Goal: Communication & Community: Answer question/provide support

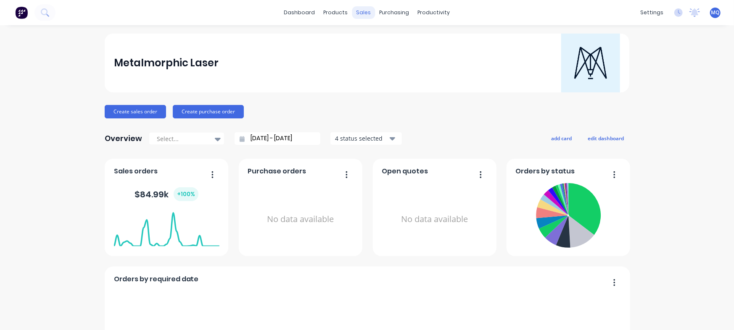
click at [357, 16] on div "sales" at bounding box center [363, 12] width 23 height 13
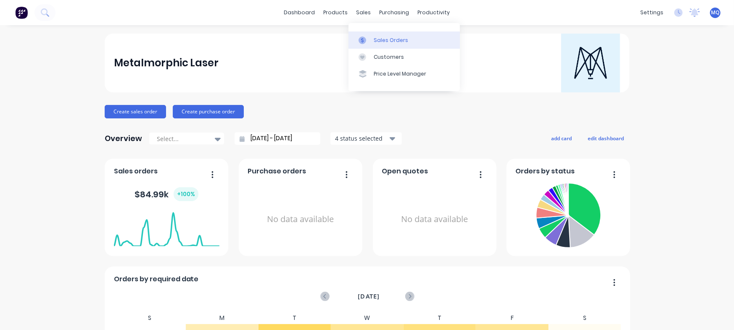
click at [364, 33] on link "Sales Orders" at bounding box center [403, 40] width 111 height 17
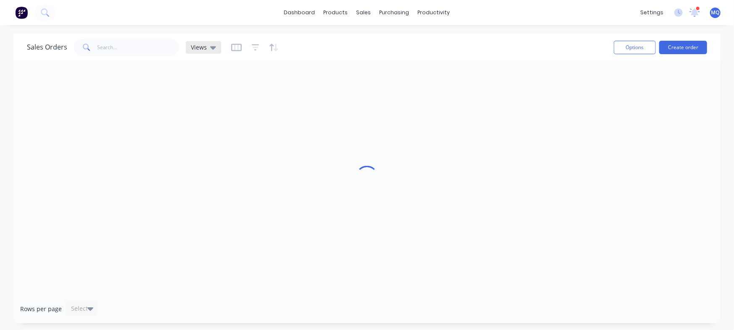
click at [198, 43] on span "Views" at bounding box center [199, 47] width 16 height 9
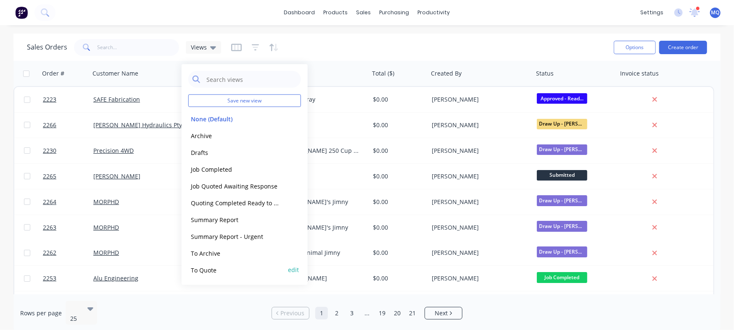
click at [205, 273] on button "To Quote" at bounding box center [236, 270] width 96 height 10
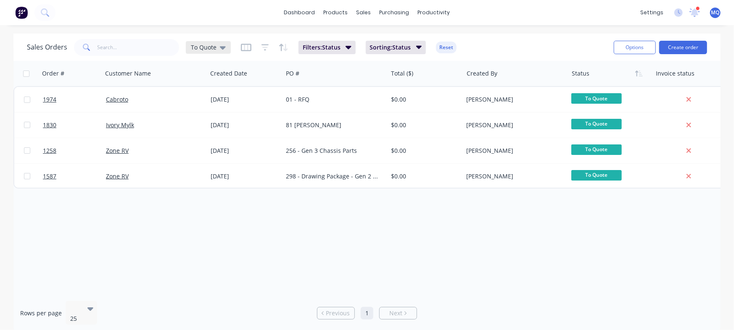
click at [214, 47] on span "To Quote" at bounding box center [204, 47] width 26 height 9
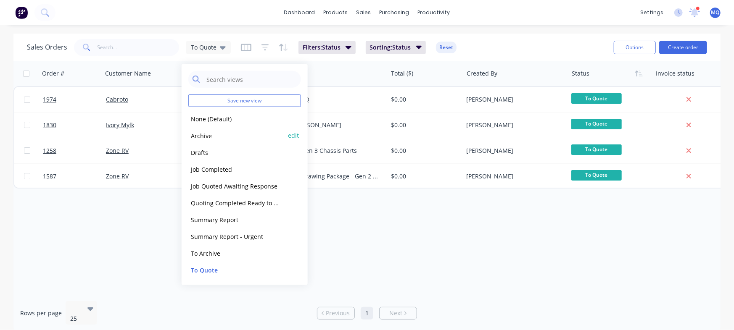
click at [206, 140] on button "Archive" at bounding box center [236, 136] width 96 height 10
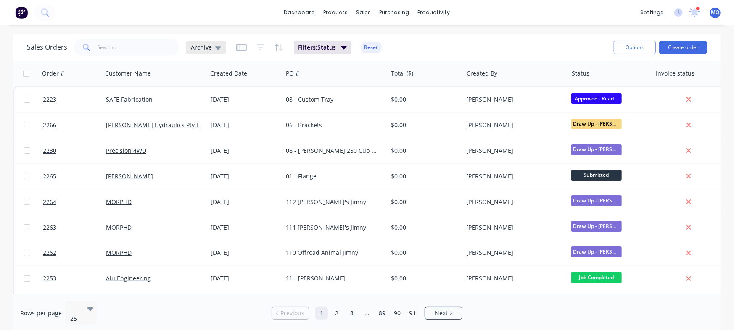
click at [209, 44] on span "Archive" at bounding box center [201, 47] width 21 height 9
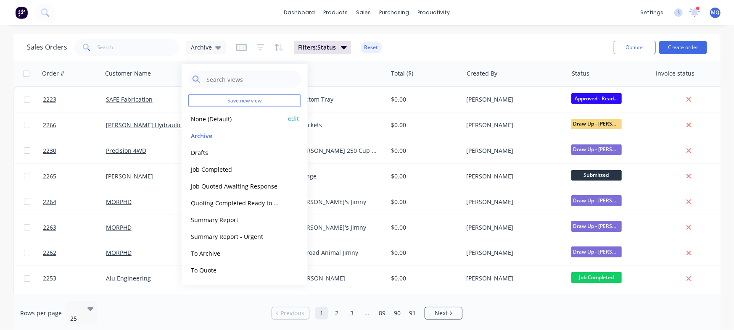
click at [208, 119] on button "None (Default)" at bounding box center [236, 119] width 96 height 10
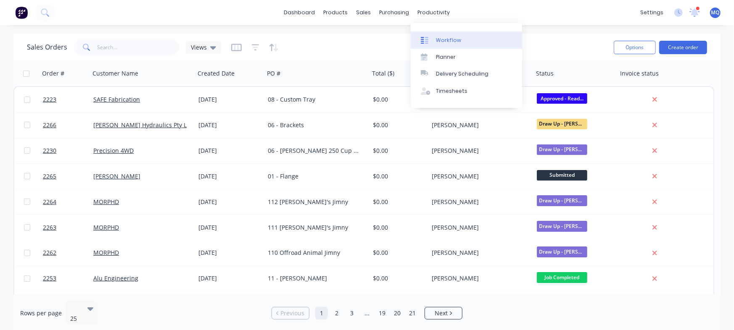
click at [432, 40] on div at bounding box center [427, 41] width 13 height 8
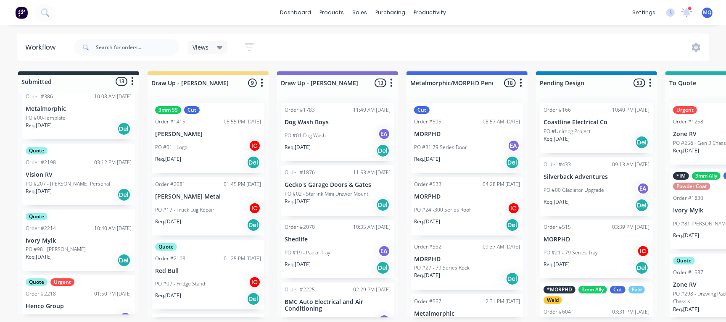
scroll to position [81, 0]
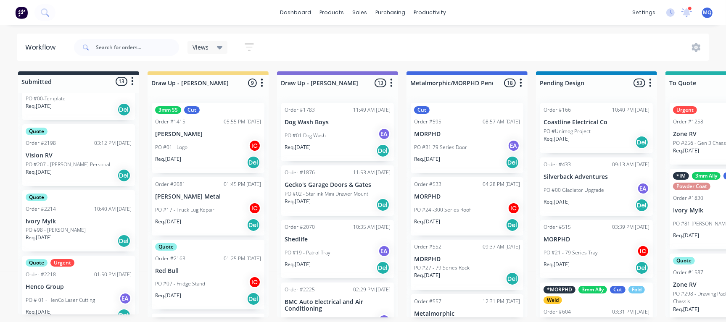
drag, startPoint x: 135, startPoint y: 146, endPoint x: 133, endPoint y: 171, distance: 24.9
click at [133, 171] on div "0-Add labels for all materials and processes here 100x50x3mm ally RHS 2.5mm SS …" at bounding box center [78, 203] width 121 height 221
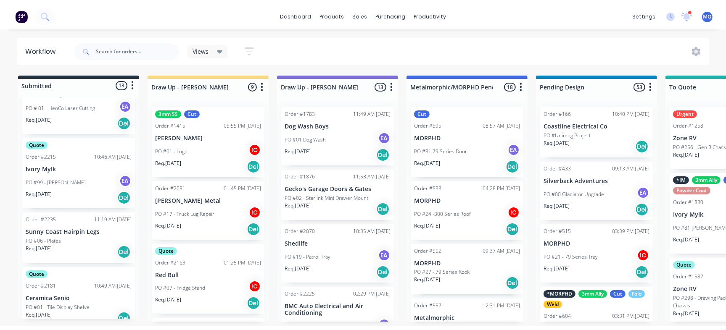
scroll to position [0, 0]
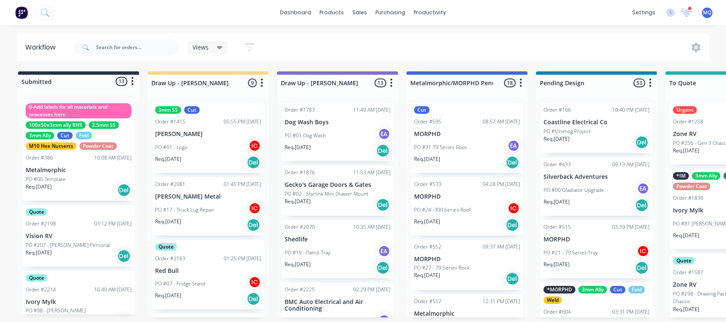
click at [205, 47] on span "Views" at bounding box center [200, 47] width 16 height 9
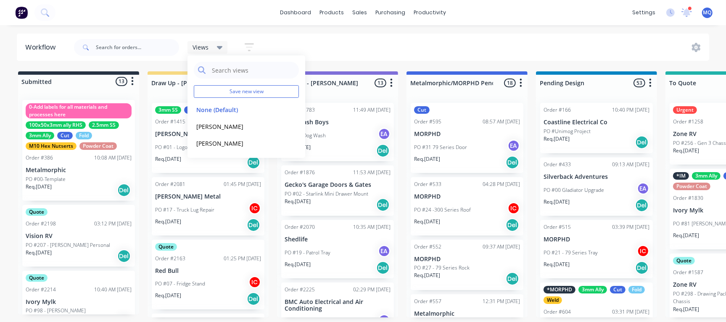
click at [368, 42] on div "Views Save new view None (Default) edit [PERSON_NAME] edit [PERSON_NAME] edit S…" at bounding box center [390, 47] width 637 height 25
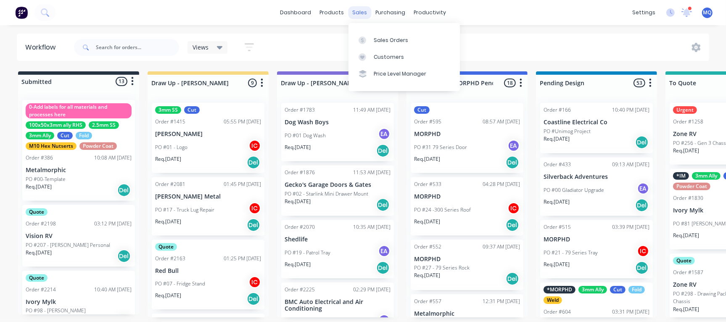
click at [366, 10] on div "sales" at bounding box center [359, 12] width 23 height 13
click at [362, 37] on icon at bounding box center [362, 41] width 8 height 8
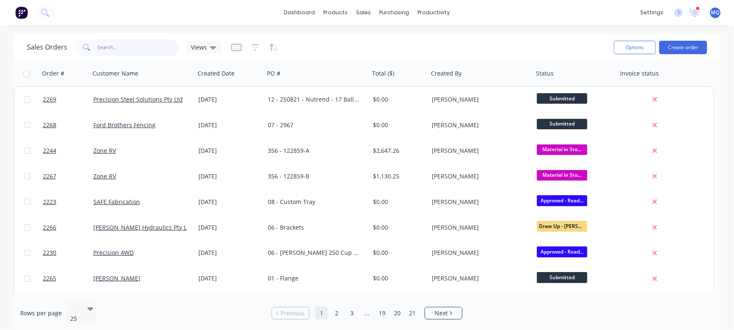
click at [120, 55] on input "text" at bounding box center [138, 47] width 82 height 17
type input "[PERSON_NAME]"
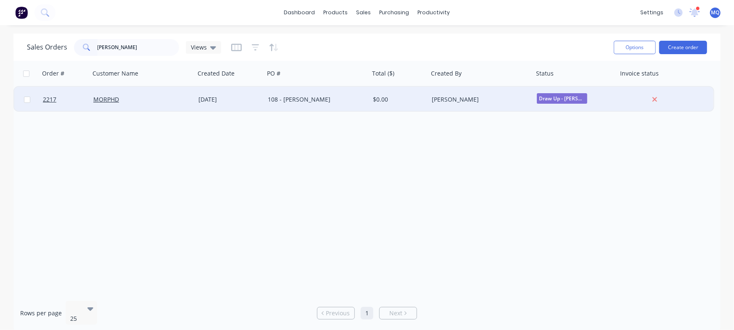
click at [253, 104] on div "[DATE]" at bounding box center [229, 99] width 69 height 25
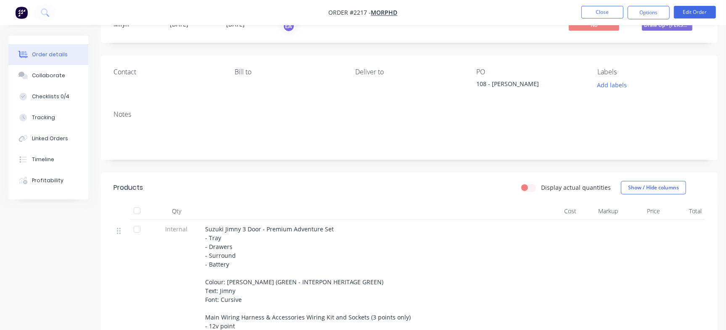
scroll to position [37, 0]
click at [52, 76] on div "Collaborate" at bounding box center [48, 76] width 33 height 8
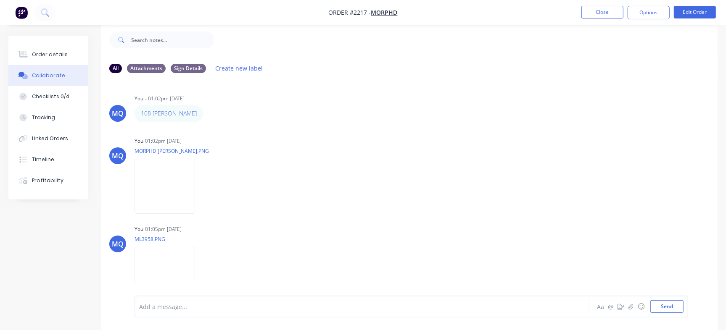
scroll to position [22, 0]
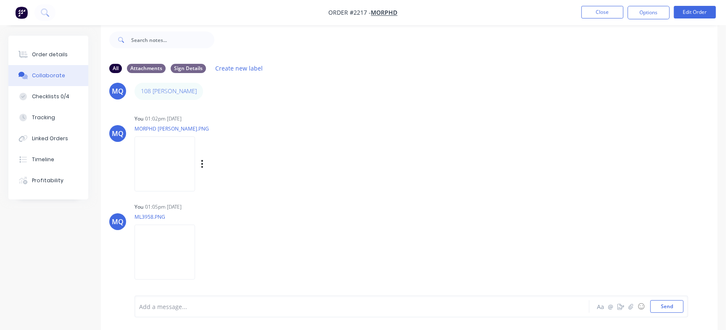
click at [179, 170] on img at bounding box center [164, 164] width 61 height 55
click at [176, 259] on img at bounding box center [164, 252] width 61 height 55
click at [42, 58] on button "Order details" at bounding box center [48, 54] width 80 height 21
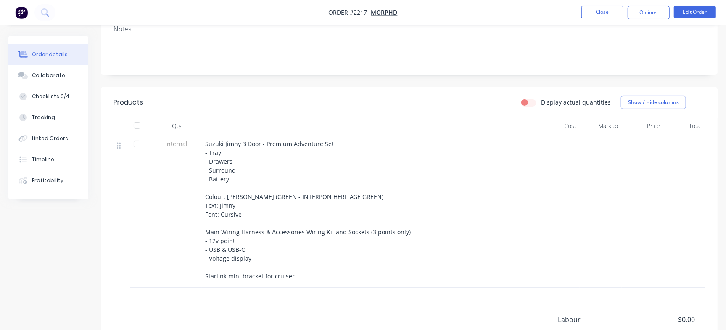
scroll to position [127, 0]
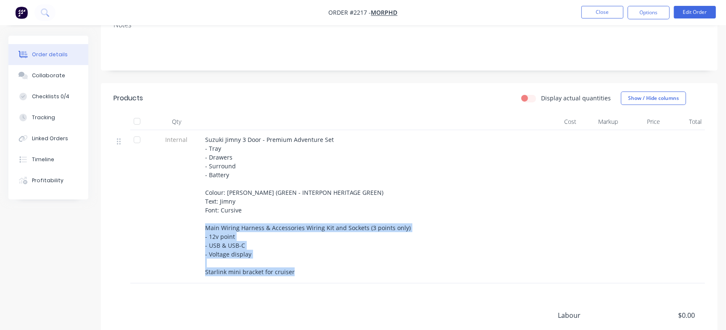
drag, startPoint x: 303, startPoint y: 274, endPoint x: 205, endPoint y: 228, distance: 108.1
click at [205, 228] on div "Suzuki Jimny 3 Door - Premium Adventure Set - Tray - Drawers - Surround - Batte…" at bounding box center [369, 205] width 329 height 141
copy span "Main Wiring Harness & Accessories Wiring Kit and Sockets (3 points only) - 12v …"
drag, startPoint x: 54, startPoint y: 74, endPoint x: 94, endPoint y: 107, distance: 51.9
click at [54, 74] on div "Collaborate" at bounding box center [48, 76] width 33 height 8
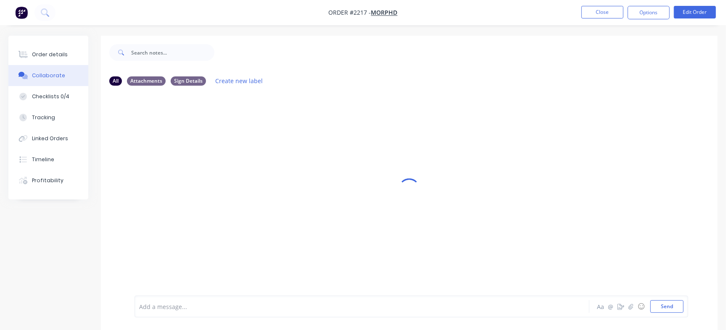
scroll to position [13, 0]
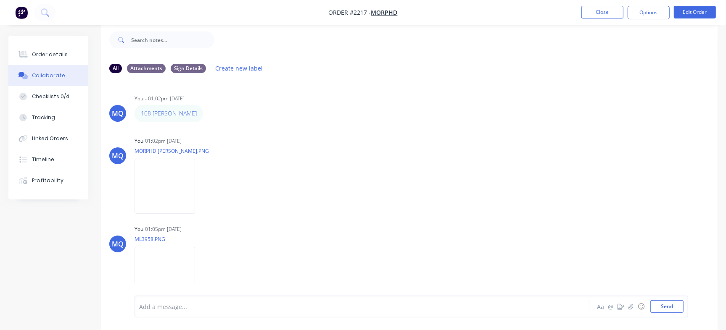
click at [195, 310] on div at bounding box center [344, 307] width 408 height 9
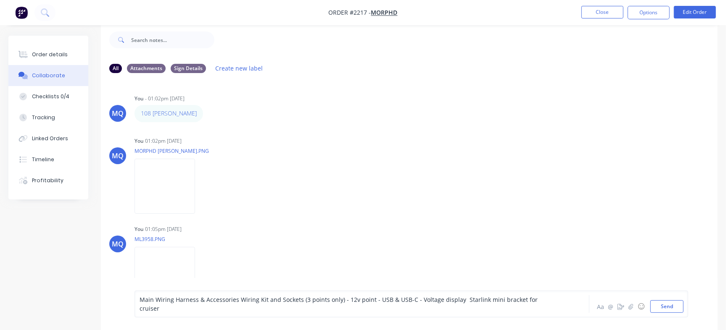
scroll to position [22, 0]
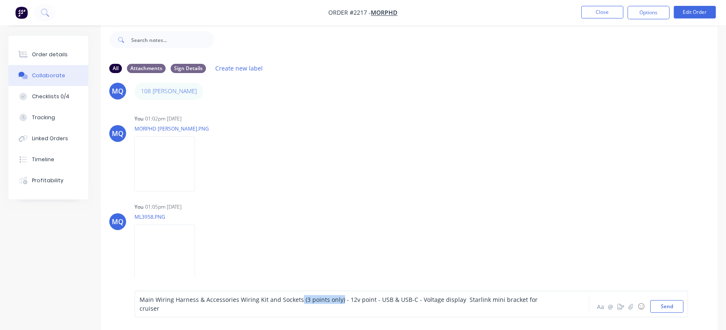
drag, startPoint x: 338, startPoint y: 306, endPoint x: 297, endPoint y: 304, distance: 40.8
click at [297, 304] on span "Main Wiring Harness & Accessories Wiring Kit and Sockets (3 points only) - 12v …" at bounding box center [340, 304] width 400 height 17
click at [357, 305] on span "- 12v point - USB & USB-C - Voltage display Starlink mini bracket for cruiser" at bounding box center [339, 304] width 399 height 17
click at [343, 304] on span "- 12v point - USB & USB-C - Voltage display Starlink mini bracket for cruiser" at bounding box center [339, 304] width 399 height 17
click at [347, 308] on span "- 12v point - USB & USB-C - Voltage display Starlink mini bracket for cruiser" at bounding box center [339, 304] width 399 height 17
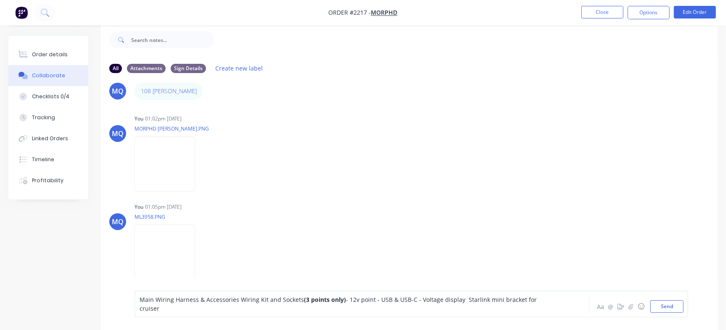
click at [340, 304] on span "- 12v point - USB & USB-C - Voltage display Starlink mini bracket for cruiser" at bounding box center [339, 304] width 399 height 17
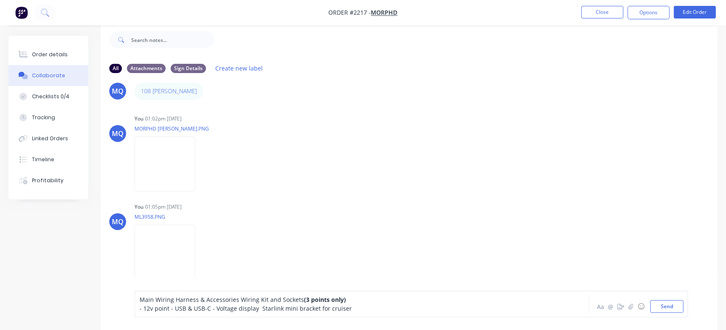
click at [171, 306] on span "- 12v point - USB & USB-C - Voltage display Starlink mini bracket for cruiser" at bounding box center [246, 309] width 212 height 8
click at [169, 307] on span "- 12v point - USB & USB-C - Voltage display Starlink mini bracket for cruiser" at bounding box center [246, 309] width 212 height 8
click at [177, 306] on span "- USB & USB-C - Voltage display Starlink mini bracket for cruiser" at bounding box center [230, 309] width 181 height 8
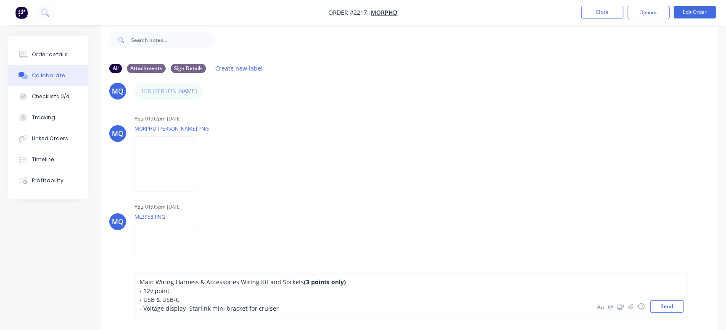
click at [188, 308] on span "- Voltage display Starlink mini bracket for cruiser" at bounding box center [209, 309] width 139 height 8
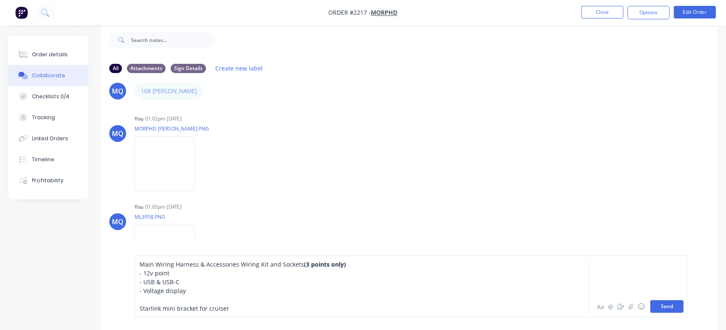
click at [665, 306] on button "Send" at bounding box center [666, 306] width 33 height 13
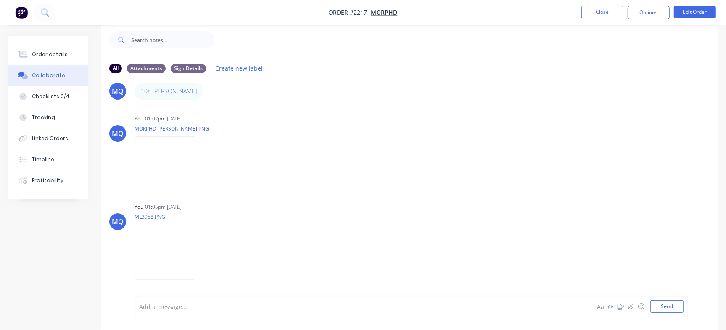
scroll to position [100, 0]
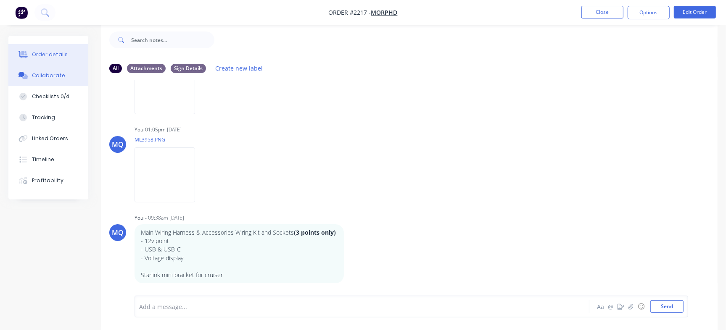
click at [42, 53] on div "Order details" at bounding box center [50, 55] width 36 height 8
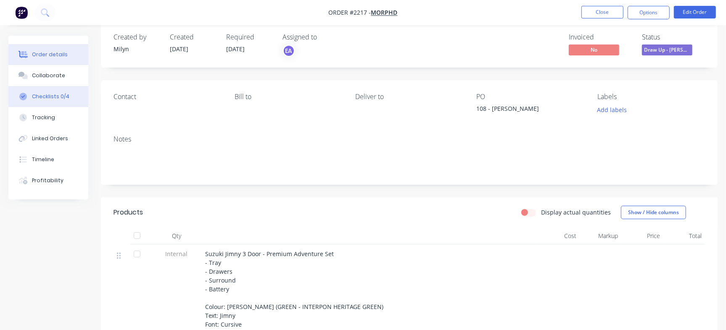
click at [47, 100] on div "Checklists 0/4" at bounding box center [50, 97] width 37 height 8
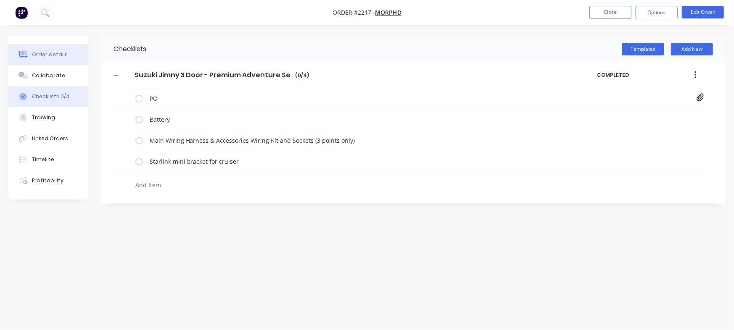
click at [62, 54] on div "Order details" at bounding box center [50, 55] width 36 height 8
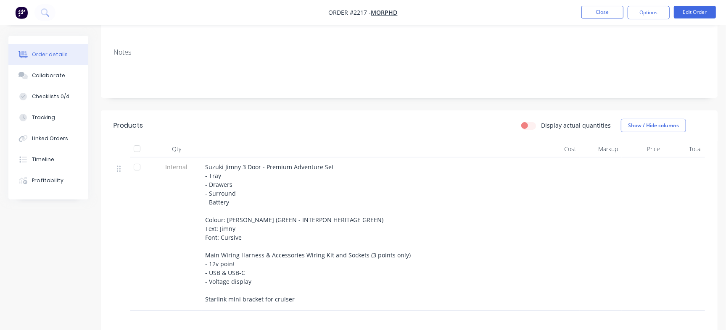
scroll to position [105, 0]
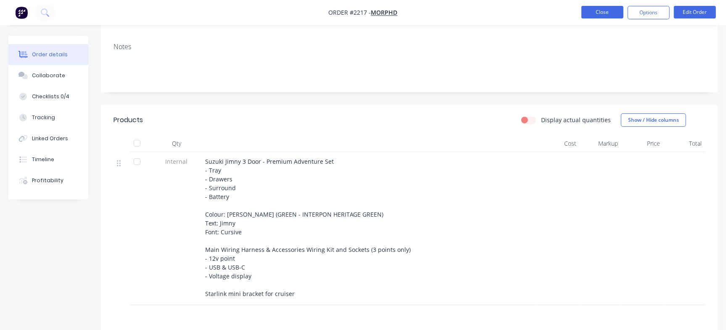
click at [600, 13] on button "Close" at bounding box center [602, 12] width 42 height 13
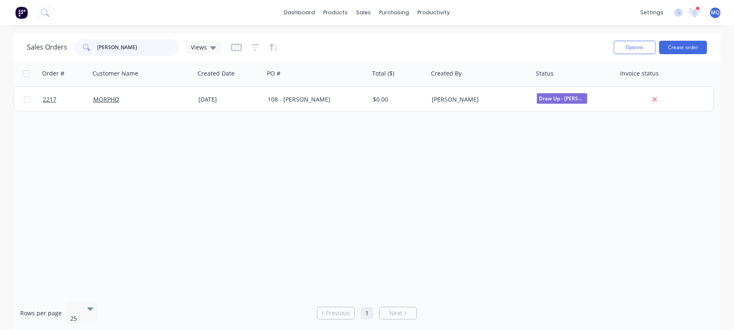
drag, startPoint x: 145, startPoint y: 51, endPoint x: 0, endPoint y: 29, distance: 146.2
click at [0, 29] on div "dashboard products sales purchasing productivity dashboard products Product Cat…" at bounding box center [367, 165] width 734 height 330
click at [208, 44] on div "Views" at bounding box center [203, 48] width 25 height 8
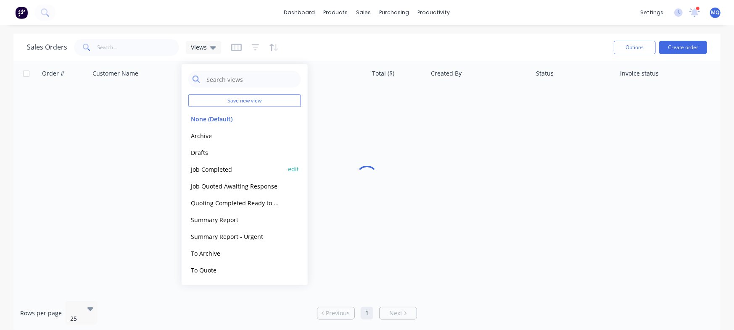
click at [214, 170] on button "Job Completed" at bounding box center [236, 169] width 96 height 10
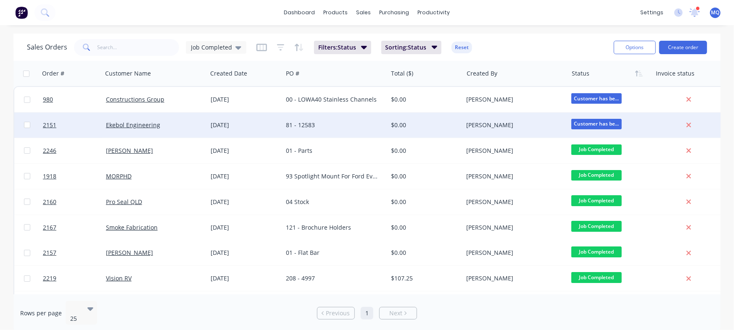
click at [335, 115] on div "81 - 12583" at bounding box center [334, 125] width 105 height 25
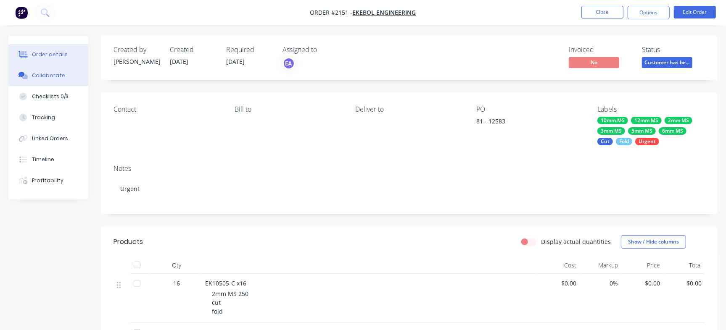
click at [50, 78] on div "Collaborate" at bounding box center [48, 76] width 33 height 8
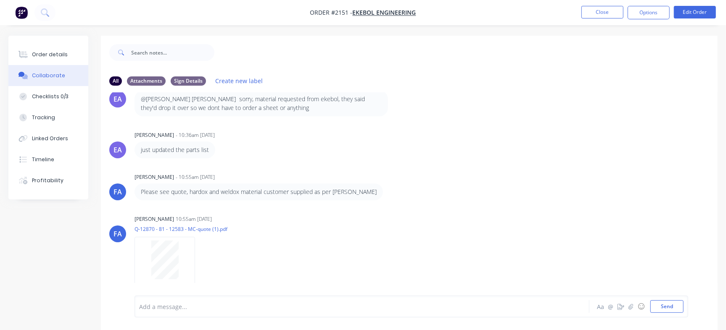
scroll to position [13, 0]
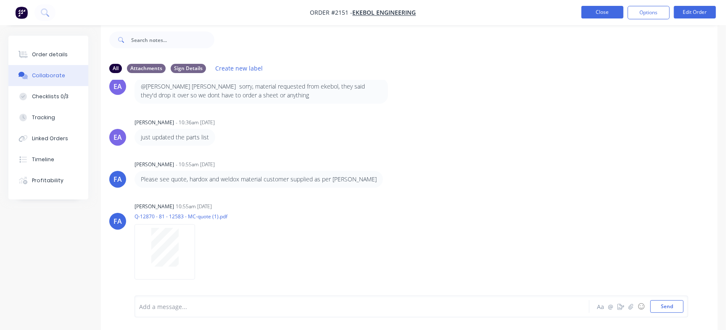
click at [600, 13] on button "Close" at bounding box center [602, 12] width 42 height 13
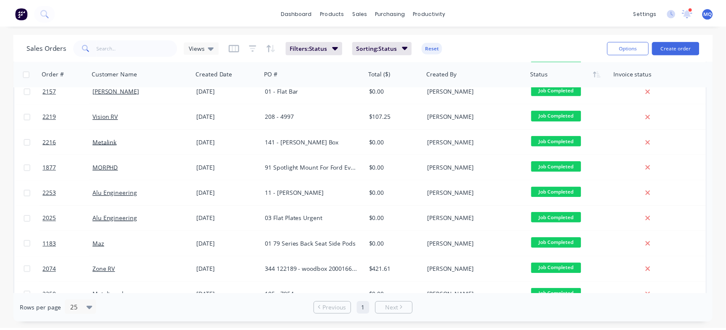
scroll to position [163, 0]
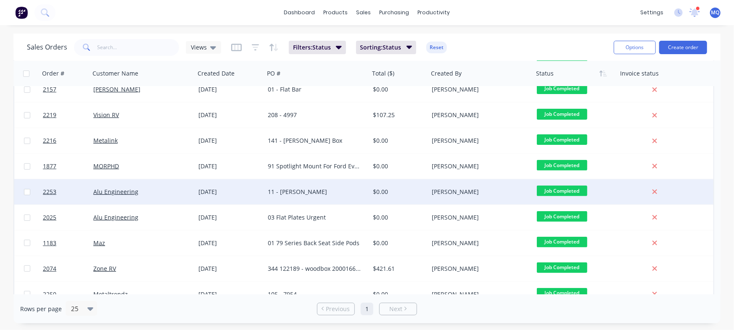
click at [277, 196] on div "11 - [PERSON_NAME]" at bounding box center [314, 192] width 93 height 8
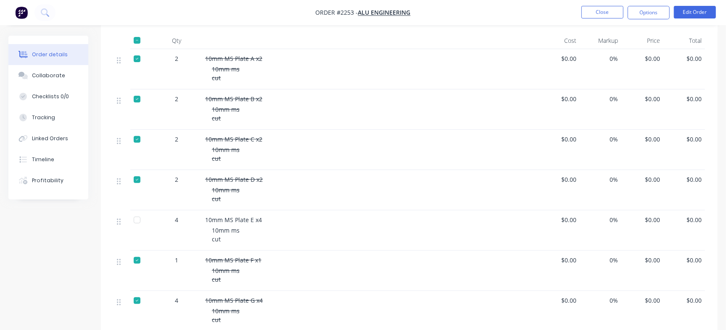
scroll to position [217, 0]
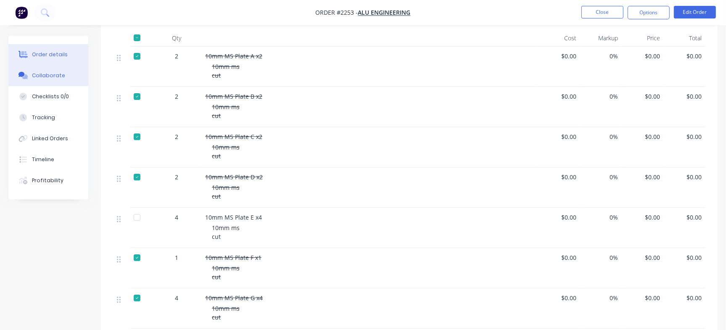
click at [46, 72] on div "Collaborate" at bounding box center [48, 76] width 33 height 8
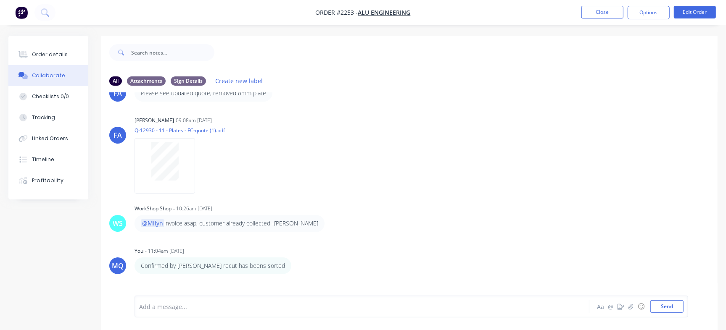
scroll to position [501, 0]
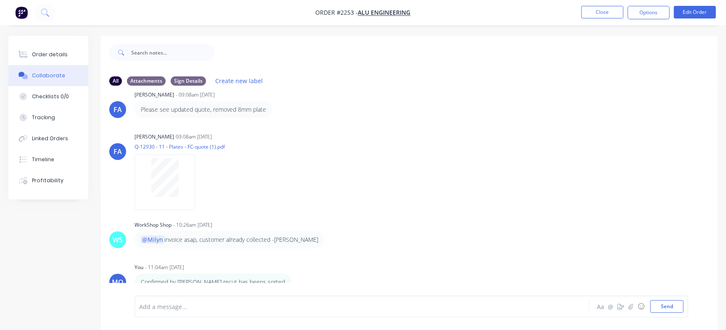
drag, startPoint x: 709, startPoint y: 234, endPoint x: 713, endPoint y: 256, distance: 23.0
click at [713, 256] on div "FA Francis Adrian Candido - 09:21am 08/09/25 11 Brendan - Plates Labels Edit De…" at bounding box center [409, 193] width 616 height 203
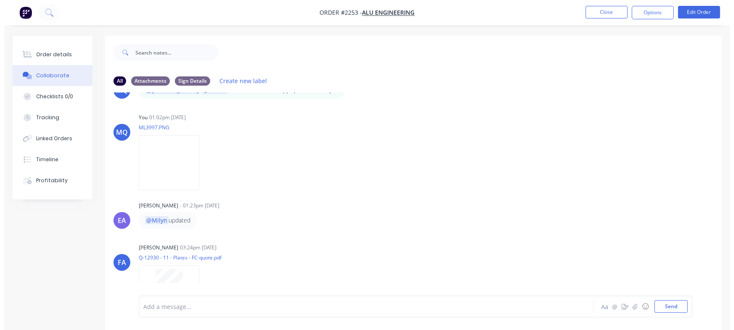
scroll to position [0, 0]
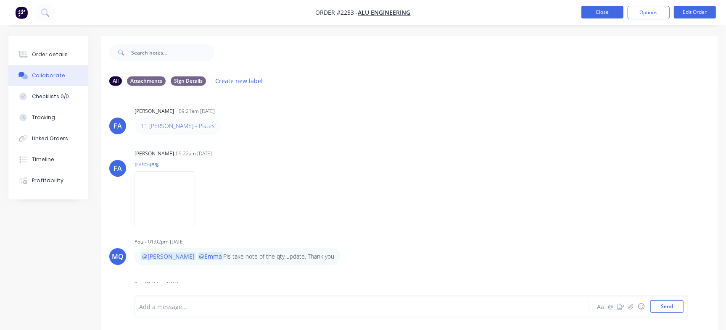
click at [601, 15] on button "Close" at bounding box center [602, 12] width 42 height 13
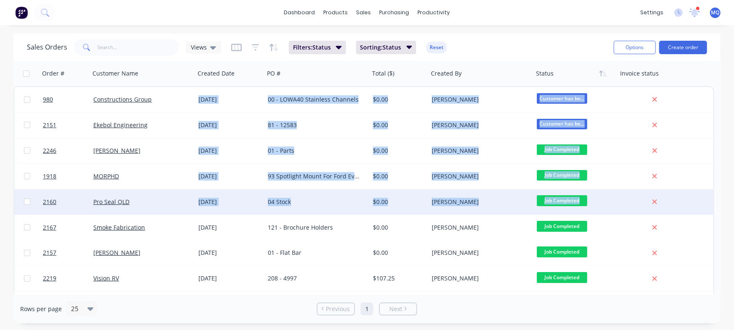
drag, startPoint x: 721, startPoint y: 134, endPoint x: 707, endPoint y: 205, distance: 71.9
click at [707, 205] on div "Sales Orders Views Filters: Status Sorting: Status Reset Options Create order O…" at bounding box center [367, 179] width 734 height 290
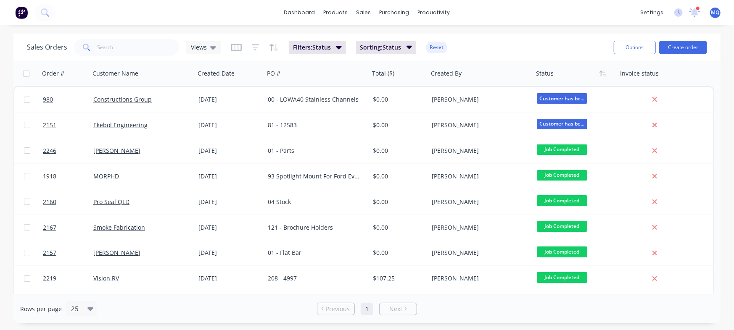
click at [724, 206] on div "Sales Orders Views Filters: Status Sorting: Status Reset Options Create order O…" at bounding box center [367, 179] width 734 height 290
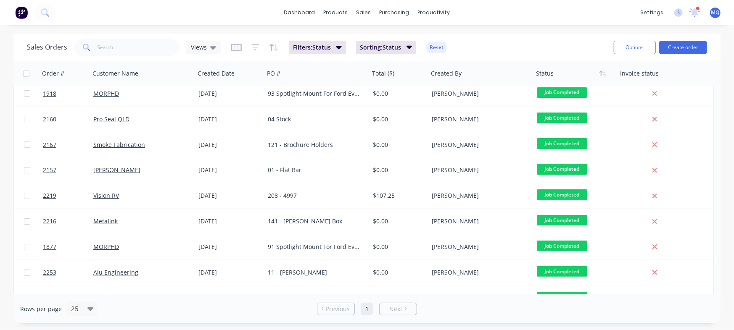
scroll to position [91, 0]
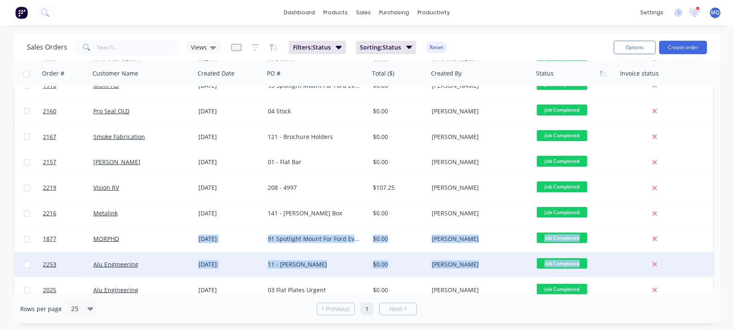
drag, startPoint x: 717, startPoint y: 166, endPoint x: 712, endPoint y: 261, distance: 95.1
click at [712, 261] on div "980 Constructions Group 02 Dec 2024 00 - LOWA40 Stainless Channels $0.00 Milyn …" at bounding box center [363, 212] width 701 height 435
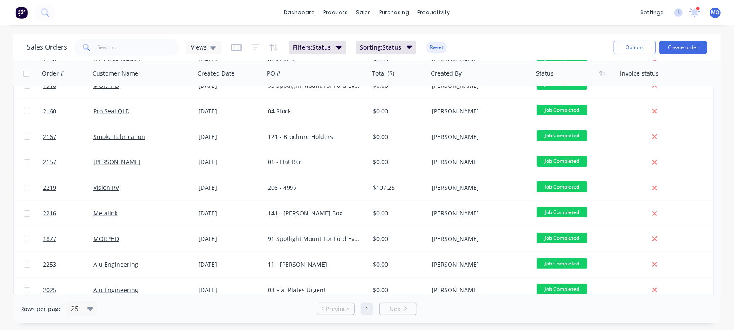
click at [728, 228] on div "Sales Orders Views Filters: Status Sorting: Status Reset Options Create order O…" at bounding box center [367, 179] width 734 height 290
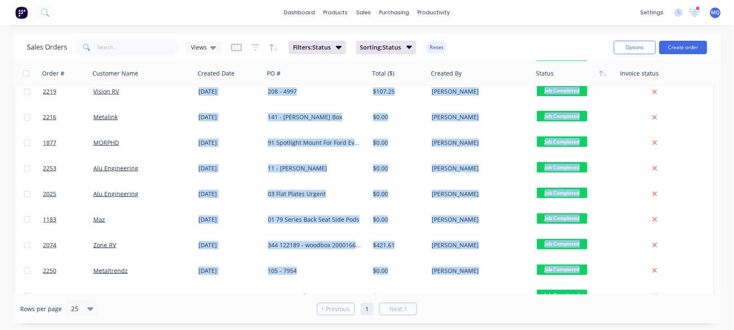
scroll to position [227, 0]
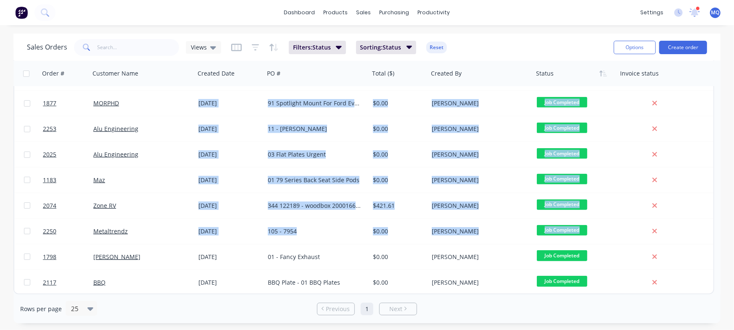
drag, startPoint x: 709, startPoint y: 257, endPoint x: 725, endPoint y: 193, distance: 65.8
click at [725, 193] on div "Sales Orders Views Filters: Status Sorting: Status Reset Options Create order O…" at bounding box center [367, 179] width 734 height 290
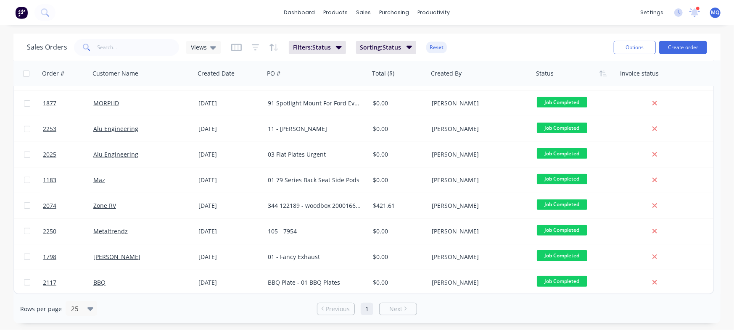
click at [727, 205] on div "Sales Orders Views Filters: Status Sorting: Status Reset Options Create order O…" at bounding box center [367, 179] width 734 height 290
drag, startPoint x: 716, startPoint y: 200, endPoint x: 717, endPoint y: 111, distance: 89.1
click at [717, 111] on div "Order # Customer Name Created Date PO # Total ($) Created By Status Invoice sta…" at bounding box center [366, 178] width 707 height 234
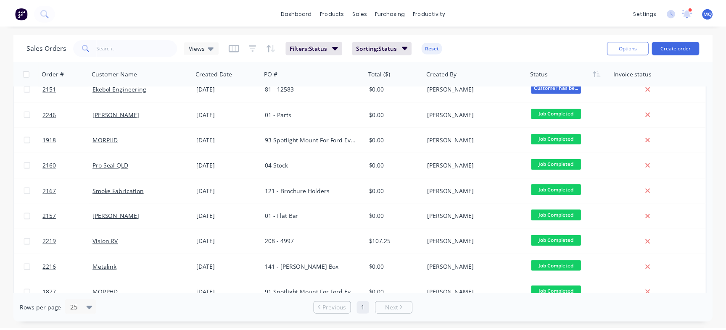
scroll to position [0, 0]
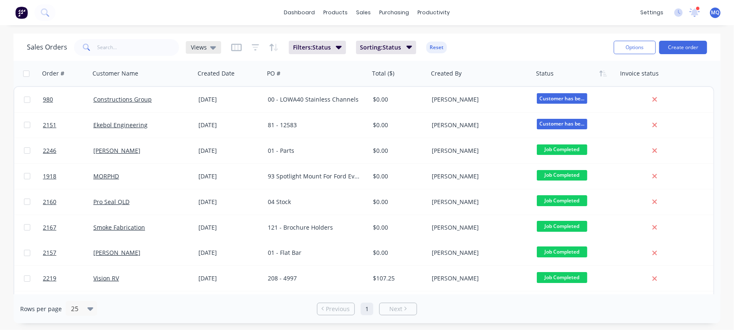
click at [210, 47] on icon at bounding box center [213, 47] width 6 height 3
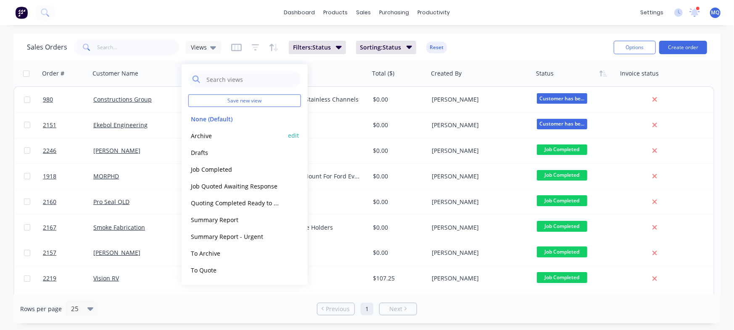
click at [205, 137] on button "Archive" at bounding box center [236, 136] width 96 height 10
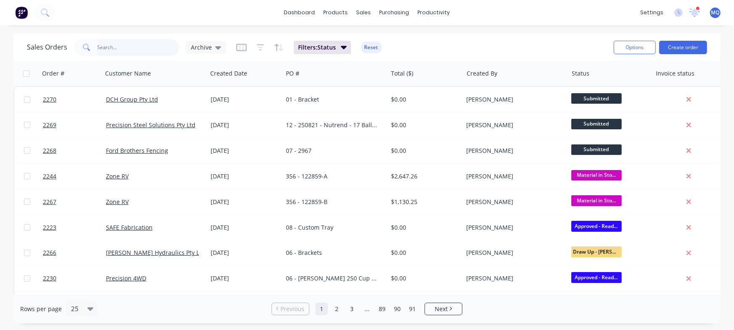
click at [130, 47] on input "text" at bounding box center [138, 47] width 82 height 17
type input "kimberly"
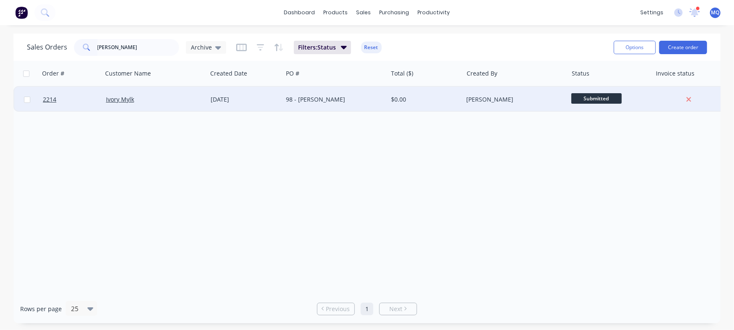
click at [369, 98] on div "98 - [PERSON_NAME]" at bounding box center [332, 99] width 93 height 8
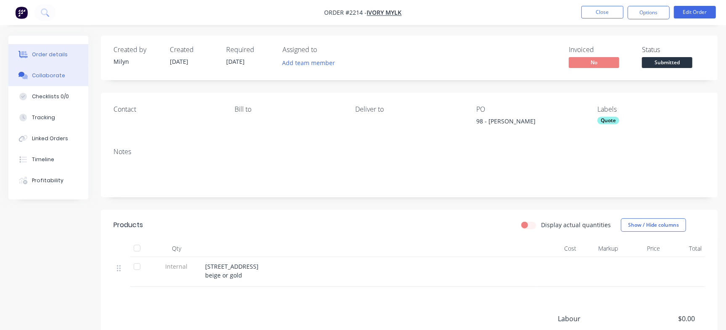
click at [60, 69] on button "Collaborate" at bounding box center [48, 75] width 80 height 21
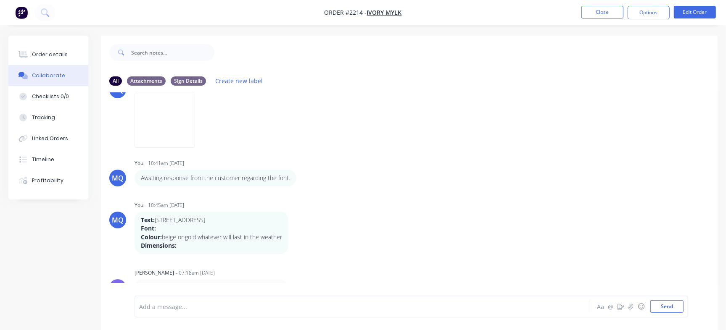
scroll to position [13, 0]
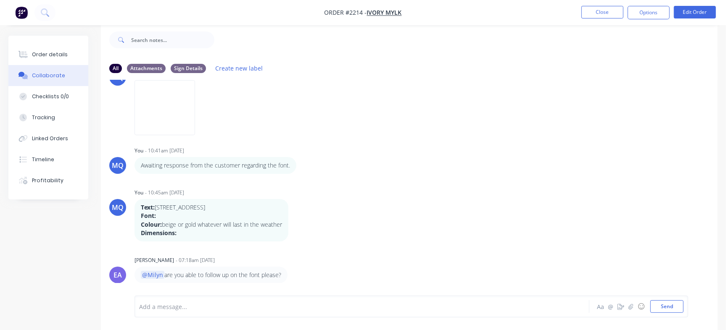
click at [296, 296] on div "Add a message... Aa @ ☺ Send" at bounding box center [410, 307] width 553 height 22
click at [287, 305] on div at bounding box center [344, 307] width 408 height 9
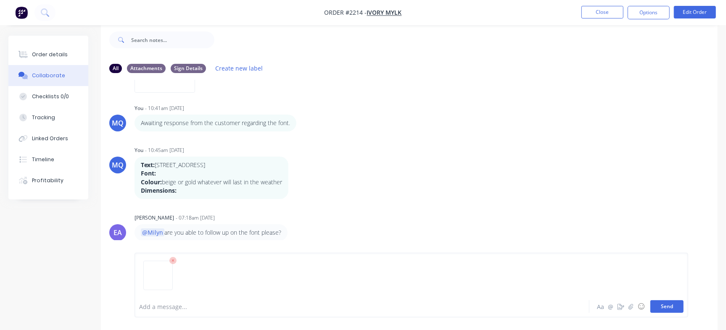
click at [669, 306] on button "Send" at bounding box center [666, 306] width 33 height 13
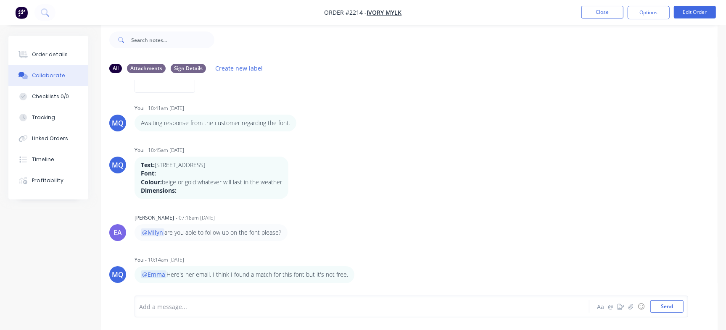
scroll to position [216, 0]
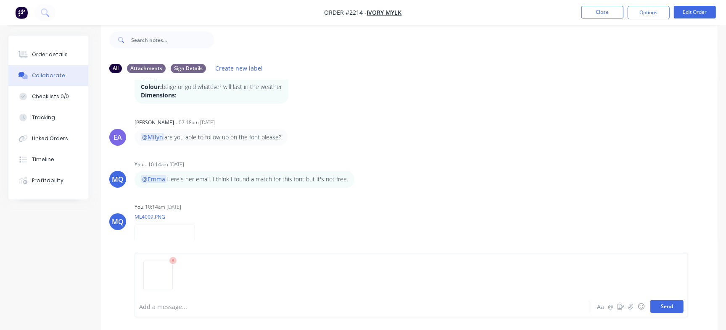
click at [677, 302] on button "Send" at bounding box center [666, 306] width 33 height 13
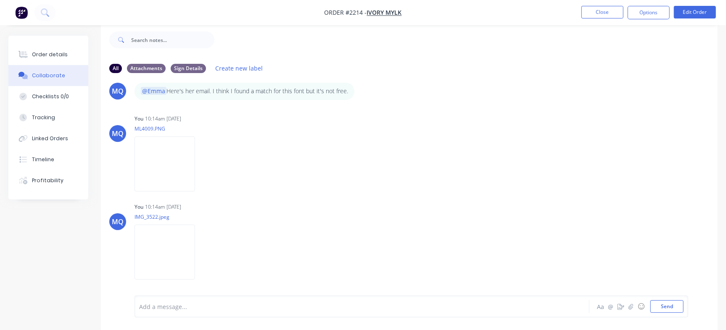
drag, startPoint x: 709, startPoint y: 242, endPoint x: 677, endPoint y: 282, distance: 50.6
click at [687, 281] on div "MQ You - 10:40am 01/09/25 98 Kimberly McPherson Labels Edit Delete MQ You 10:40…" at bounding box center [409, 181] width 616 height 203
click at [197, 301] on div "Add a message..." at bounding box center [343, 306] width 408 height 13
click at [640, 310] on button "☺" at bounding box center [641, 307] width 10 height 10
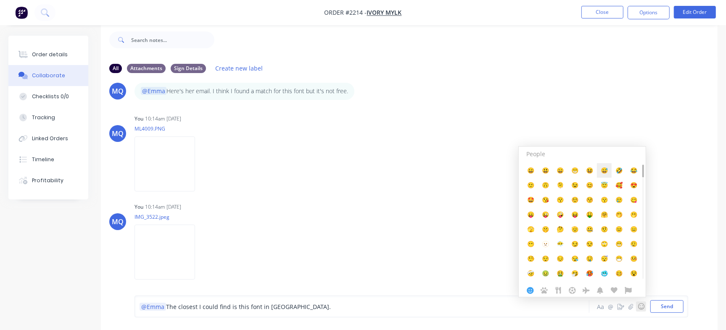
click at [605, 171] on span "😅" at bounding box center [604, 170] width 7 height 8
click at [627, 117] on div "MQ You 10:14am 10/09/25 ML4009.PNG Labels Download Delete" at bounding box center [409, 151] width 616 height 76
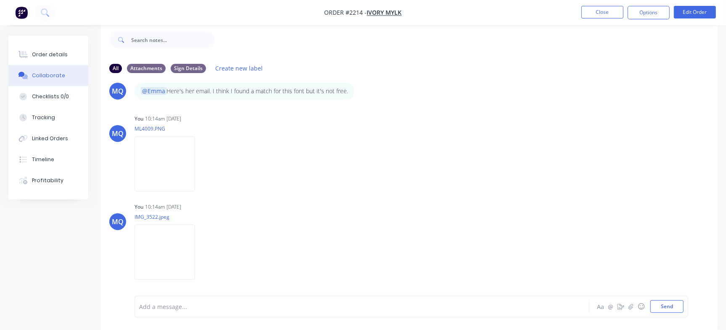
scroll to position [340, 0]
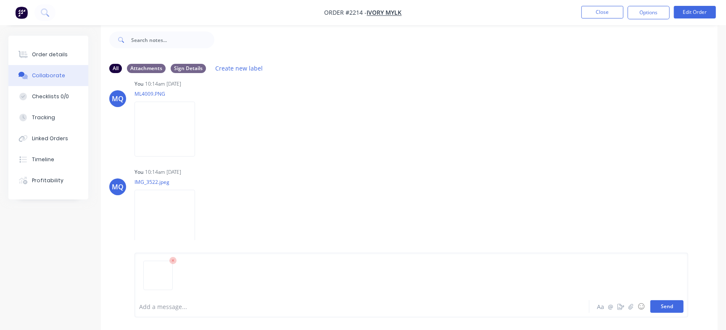
click at [674, 309] on button "Send" at bounding box center [666, 306] width 33 height 13
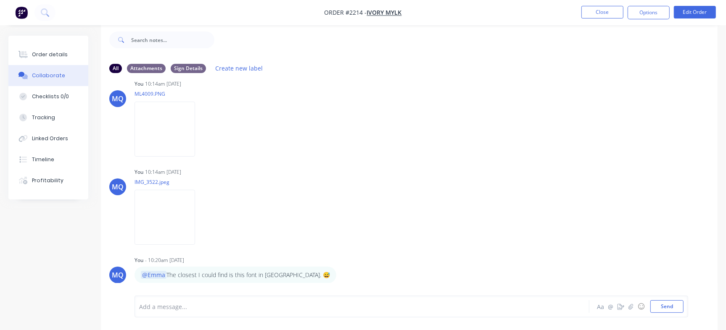
scroll to position [435, 0]
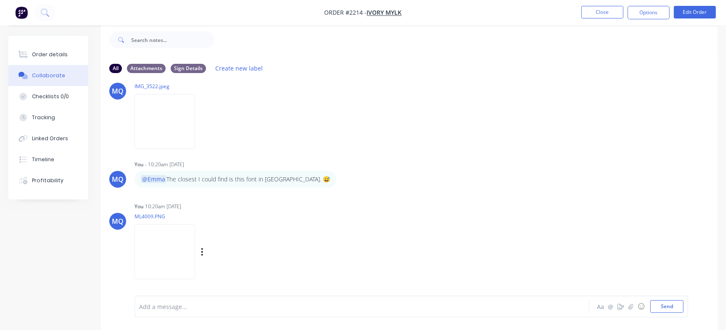
click at [177, 243] on img at bounding box center [164, 251] width 61 height 55
drag, startPoint x: 253, startPoint y: 249, endPoint x: 248, endPoint y: 253, distance: 6.2
click at [253, 250] on div "Labels Download Delete" at bounding box center [245, 252] width 95 height 12
click at [203, 253] on icon "button" at bounding box center [202, 253] width 3 height 10
click at [278, 276] on button "Delete" at bounding box center [257, 272] width 95 height 19
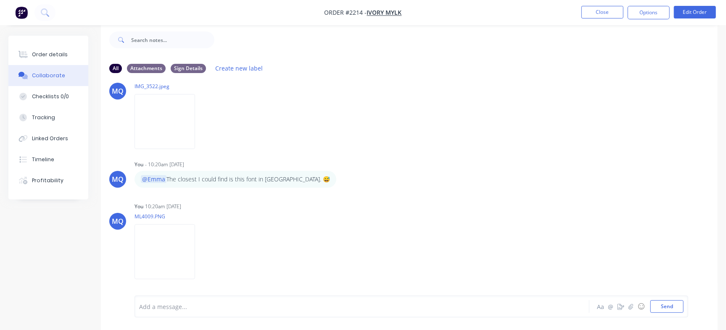
scroll to position [340, 0]
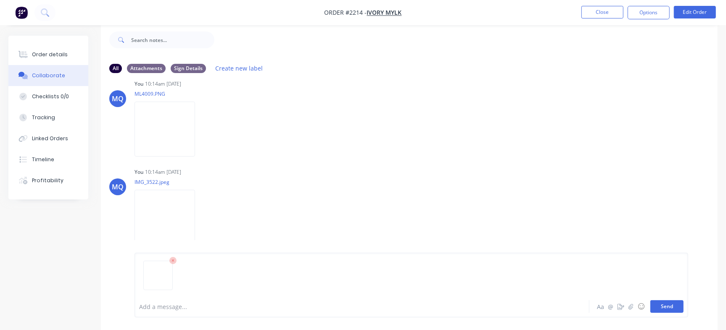
click at [672, 305] on button "Send" at bounding box center [666, 306] width 33 height 13
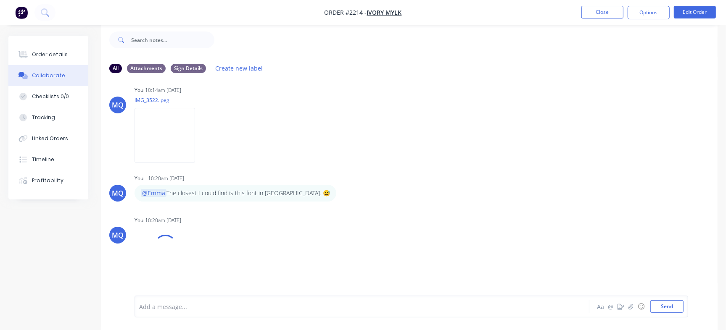
scroll to position [435, 0]
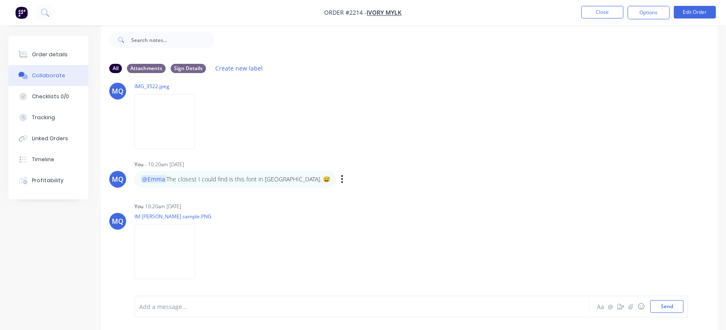
click at [514, 184] on div "MQ You - 10:20am 10/09/25 @Emma The closest I could find is this font in Canva.…" at bounding box center [409, 172] width 616 height 29
click at [177, 255] on img at bounding box center [164, 251] width 61 height 55
click at [606, 8] on button "Close" at bounding box center [602, 12] width 42 height 13
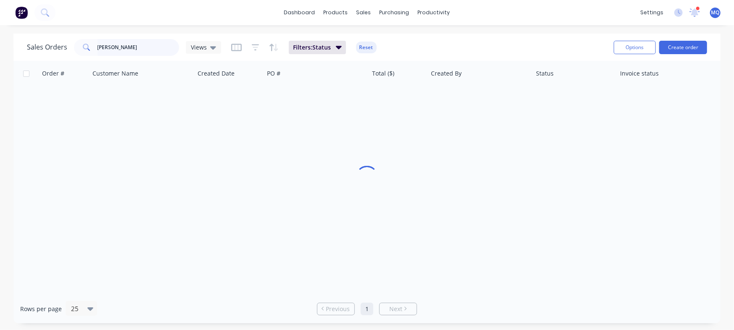
click at [122, 46] on input "kimberly" at bounding box center [138, 47] width 82 height 17
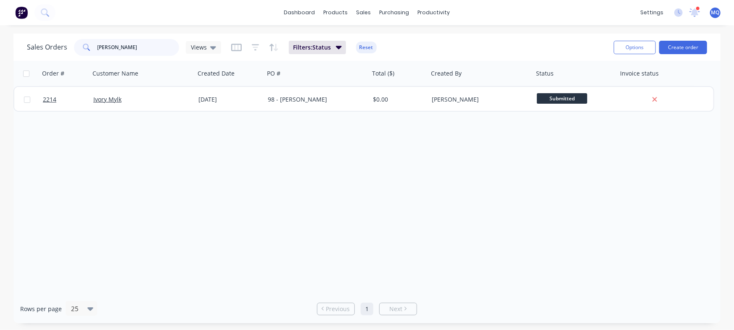
type input "zane"
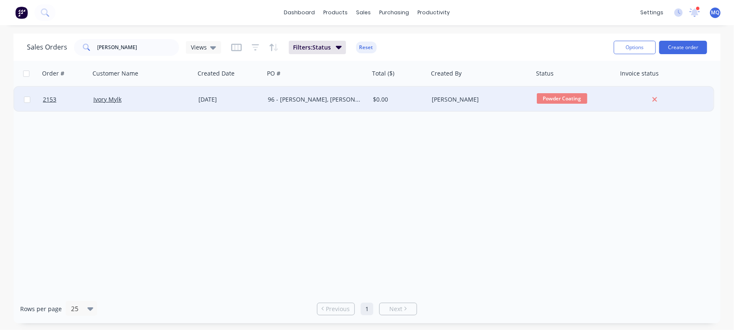
click at [366, 101] on div "96 - [PERSON_NAME], [PERSON_NAME] & [PERSON_NAME]" at bounding box center [316, 99] width 105 height 25
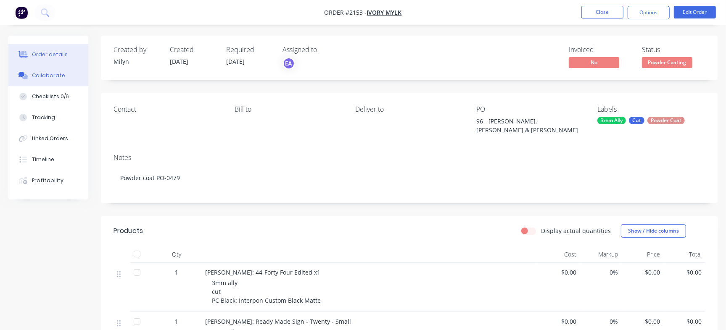
click at [52, 77] on div "Collaborate" at bounding box center [48, 76] width 33 height 8
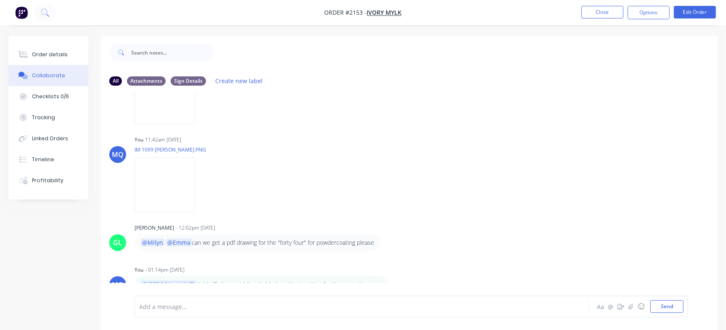
scroll to position [563, 0]
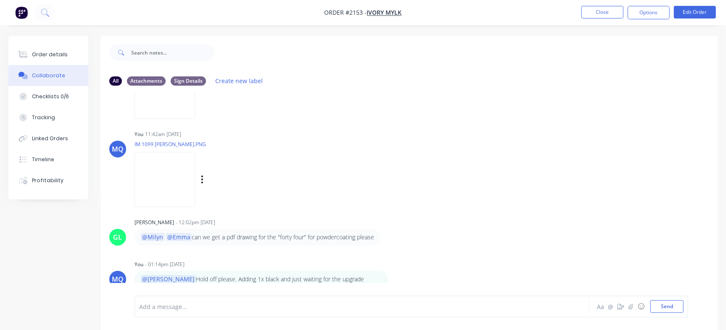
click at [153, 176] on img at bounding box center [164, 179] width 61 height 55
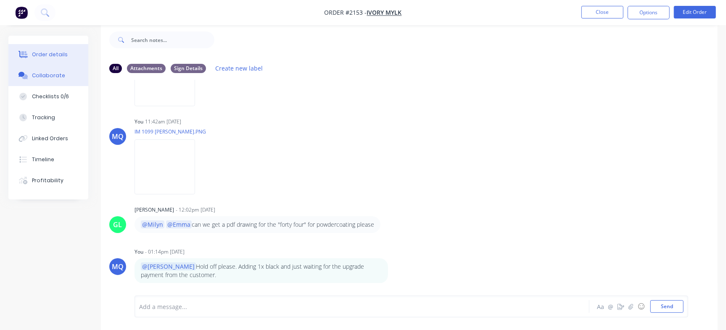
click at [39, 47] on button "Order details" at bounding box center [48, 54] width 80 height 21
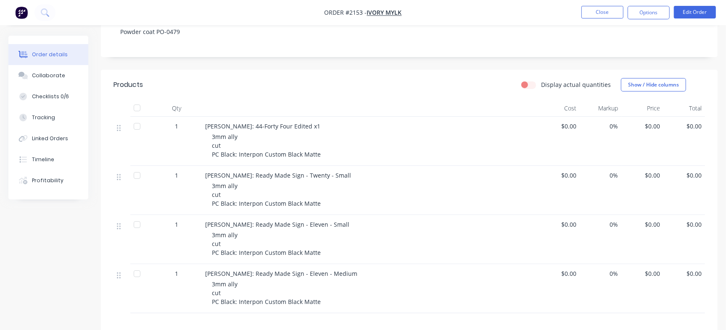
scroll to position [145, 0]
click at [49, 99] on div "Checklists 0/6" at bounding box center [50, 97] width 37 height 8
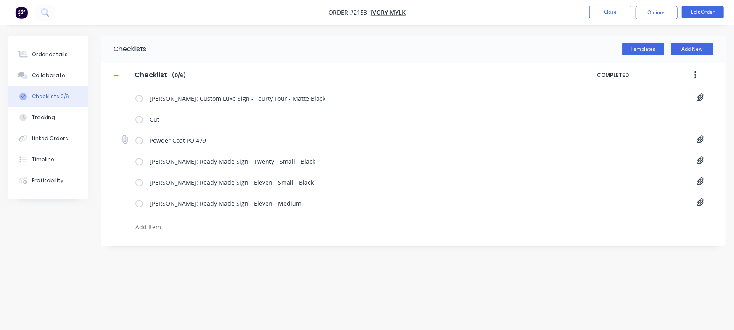
click at [702, 136] on icon at bounding box center [699, 140] width 7 height 8
click at [59, 54] on div "Order details" at bounding box center [50, 55] width 36 height 8
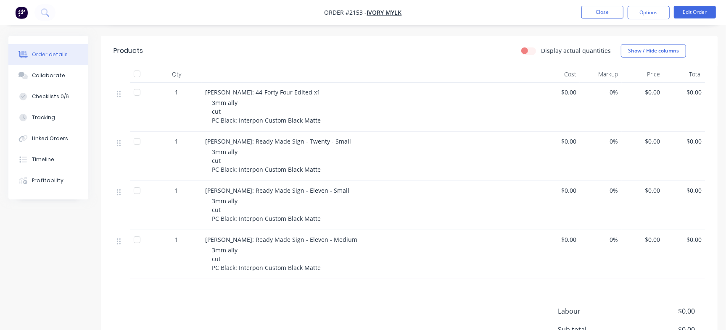
scroll to position [133, 0]
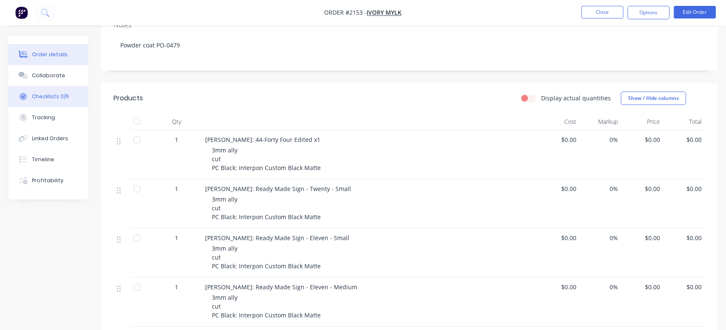
click at [44, 90] on button "Checklists 0/6" at bounding box center [48, 96] width 80 height 21
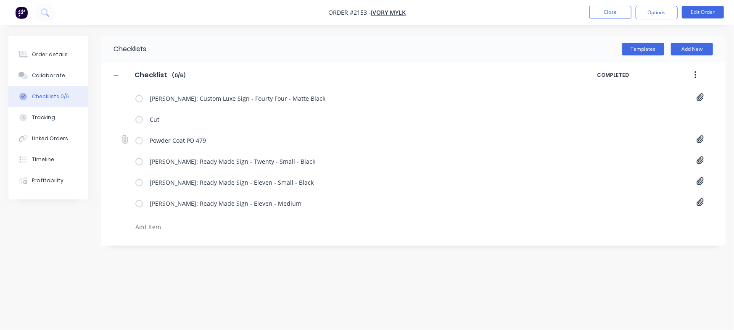
click at [699, 143] on icon at bounding box center [699, 140] width 7 height 8
click at [632, 159] on link "Purchase Order PO0479.pdf" at bounding box center [632, 158] width 98 height 9
click at [37, 53] on div "Order details" at bounding box center [50, 55] width 36 height 8
type textarea "x"
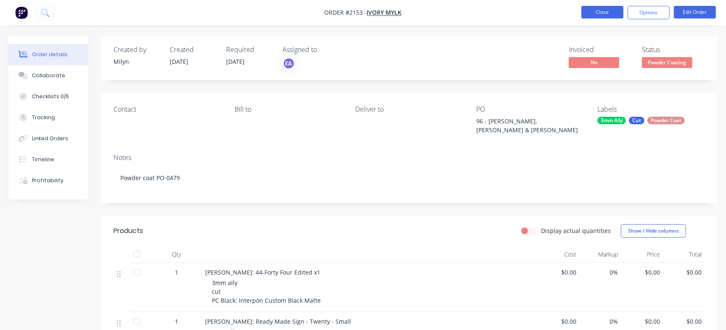
click at [588, 16] on button "Close" at bounding box center [602, 12] width 42 height 13
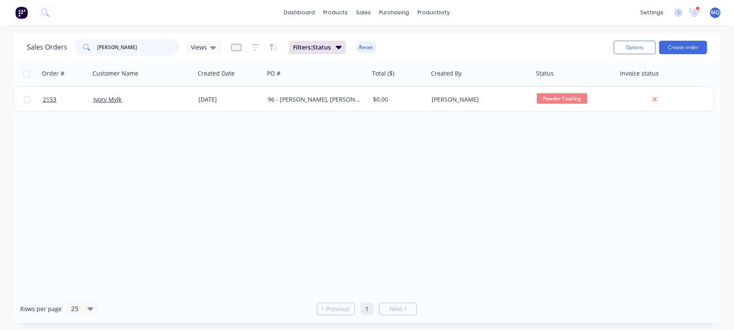
click at [127, 49] on input "zane" at bounding box center [138, 47] width 82 height 17
type input "kimberly"
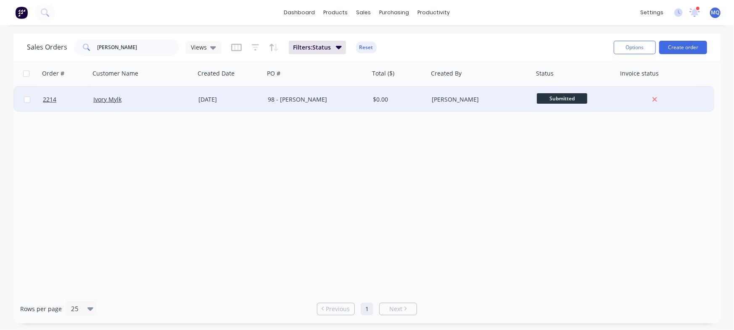
click at [328, 99] on div "98 - [PERSON_NAME]" at bounding box center [314, 99] width 93 height 8
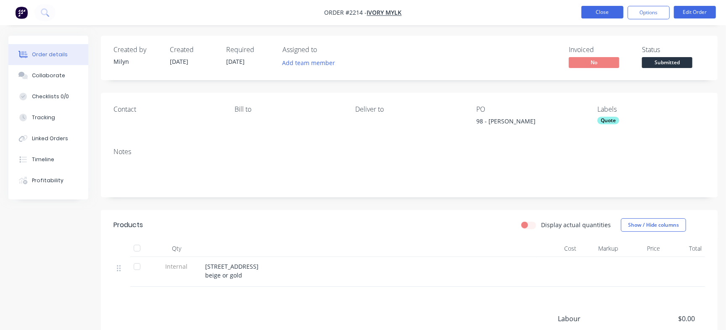
click at [607, 15] on button "Close" at bounding box center [602, 12] width 42 height 13
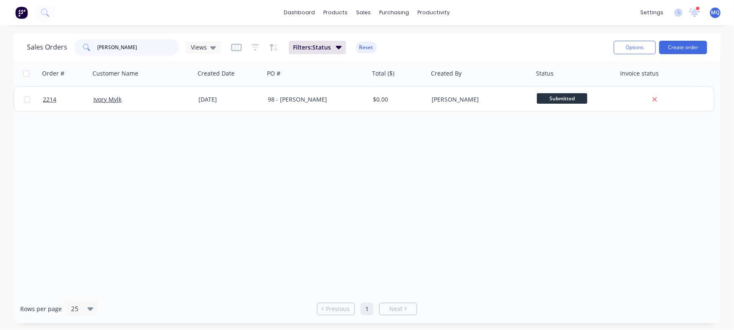
click at [138, 48] on input "kimberly" at bounding box center [138, 47] width 82 height 17
type input "ivory mylk"
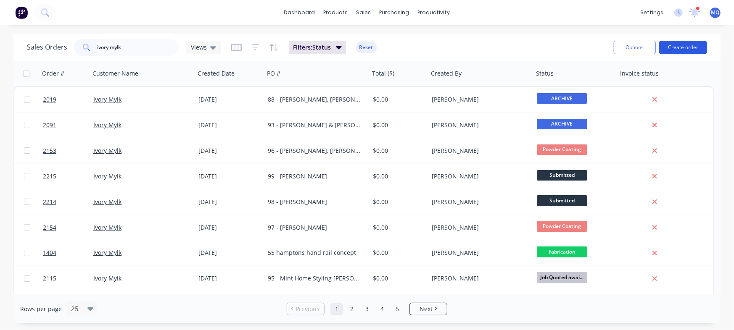
click at [682, 42] on button "Create order" at bounding box center [683, 47] width 48 height 13
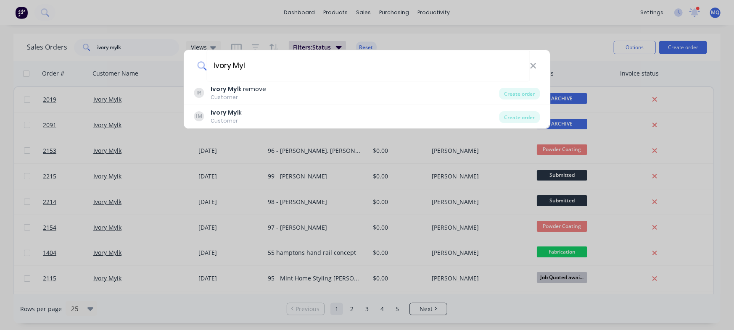
type input "Ivory Mylk"
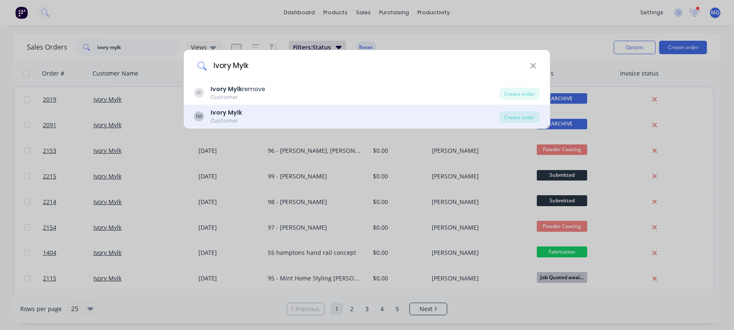
click at [245, 120] on div "IM Ivory Mylk Customer" at bounding box center [346, 116] width 305 height 16
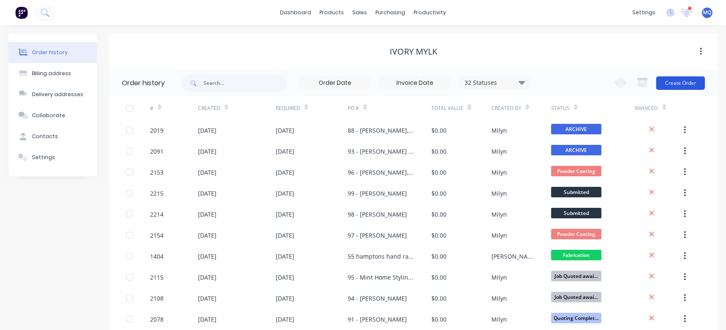
click at [693, 87] on button "Create Order" at bounding box center [680, 82] width 49 height 13
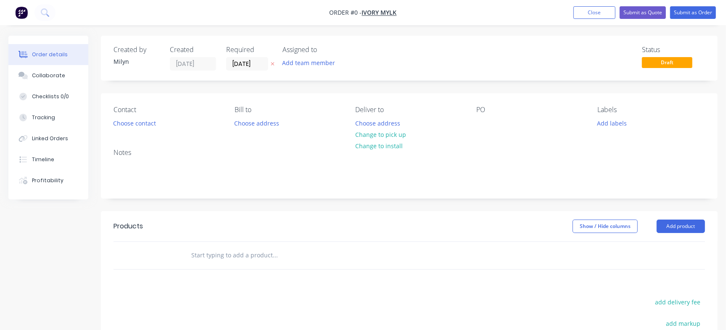
click at [578, 3] on nav "Order #0 - Ivory Mylk Add product Close Submit as Quote Submit as Order" at bounding box center [363, 12] width 726 height 25
click at [582, 9] on button "Close" at bounding box center [594, 12] width 42 height 13
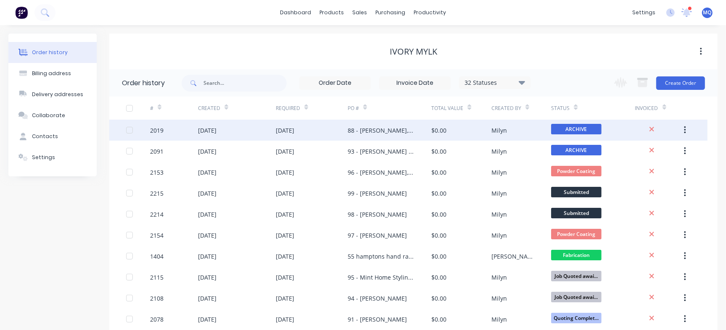
click at [386, 136] on div "88 - [PERSON_NAME], [PERSON_NAME], [PERSON_NAME], [PERSON_NAME], [PERSON_NAME] …" at bounding box center [390, 130] width 84 height 21
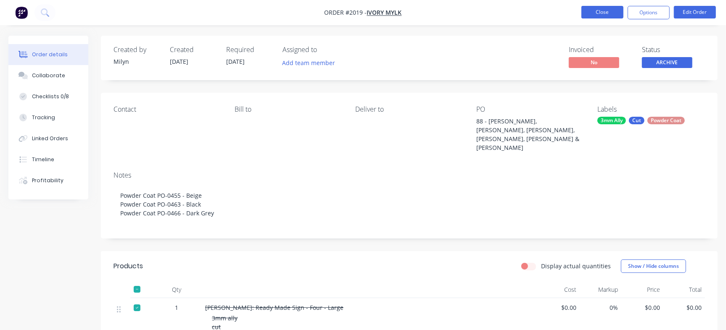
click at [599, 13] on button "Close" at bounding box center [602, 12] width 42 height 13
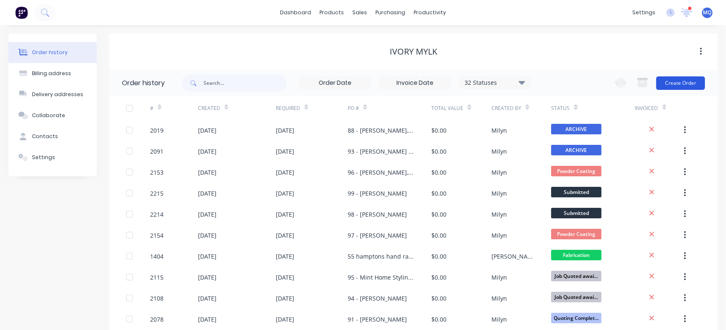
click at [680, 85] on button "Create Order" at bounding box center [680, 82] width 49 height 13
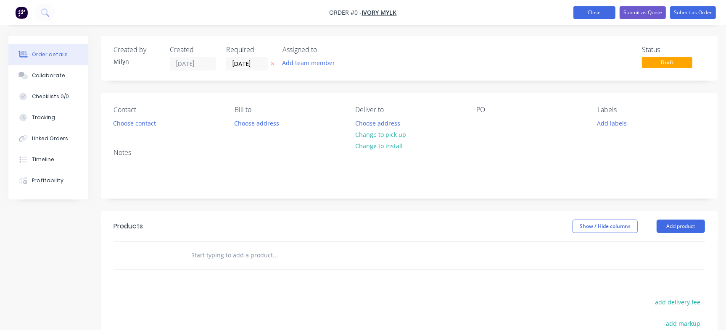
click at [581, 11] on button "Close" at bounding box center [594, 12] width 42 height 13
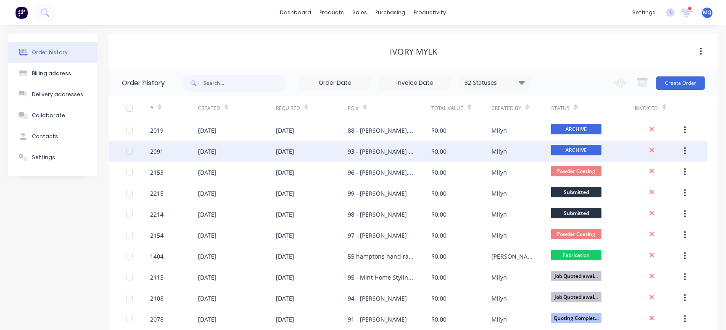
click at [395, 150] on div "93 - [PERSON_NAME] & [PERSON_NAME]" at bounding box center [381, 151] width 67 height 9
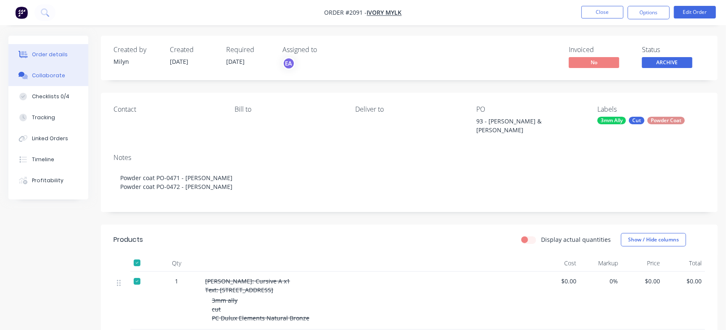
click at [55, 78] on div "Collaborate" at bounding box center [48, 76] width 33 height 8
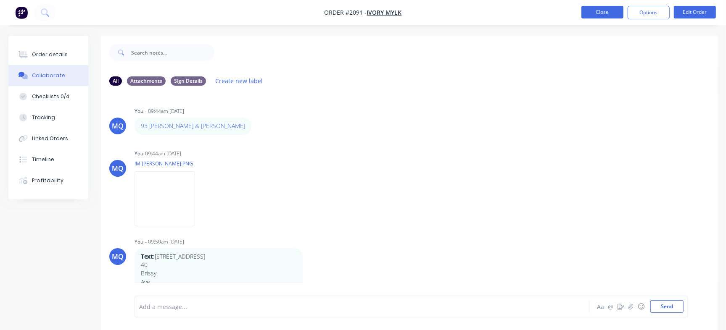
click at [587, 14] on button "Close" at bounding box center [602, 12] width 42 height 13
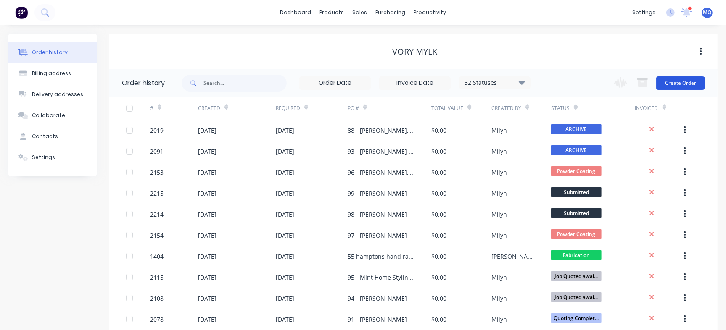
click at [691, 79] on button "Create Order" at bounding box center [680, 82] width 49 height 13
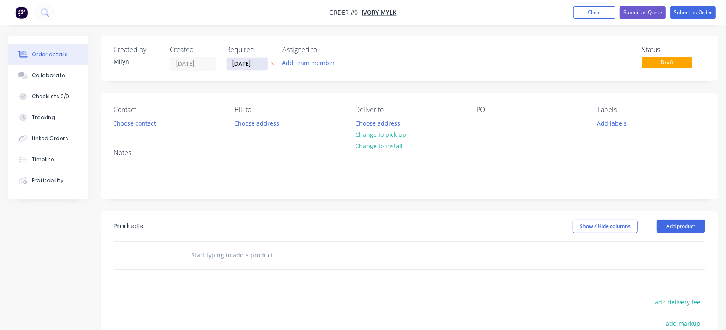
click at [231, 63] on input "[DATE]" at bounding box center [247, 64] width 41 height 13
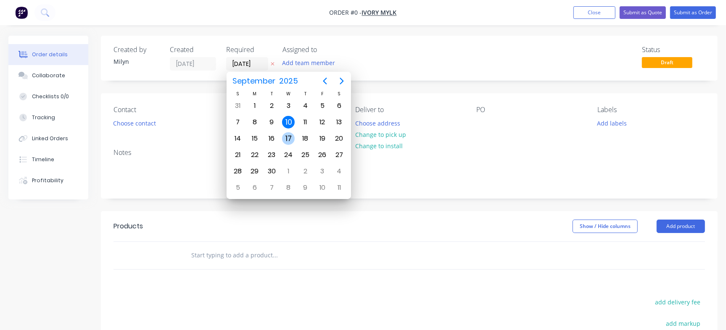
click at [282, 132] on div "17" at bounding box center [288, 139] width 17 height 16
type input "[DATE]"
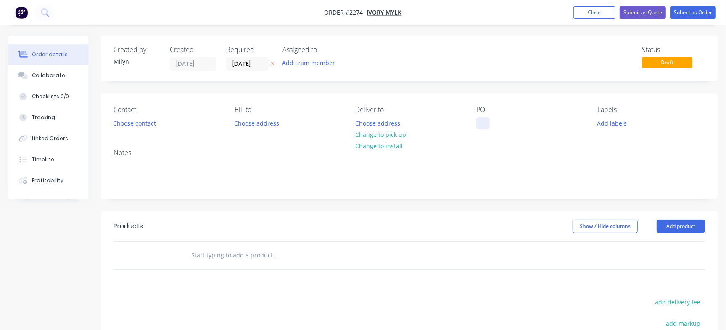
click at [477, 121] on div at bounding box center [482, 123] width 13 height 12
click at [467, 63] on div "Status Draft" at bounding box center [535, 58] width 338 height 25
click at [75, 74] on button "Collaborate" at bounding box center [48, 75] width 80 height 21
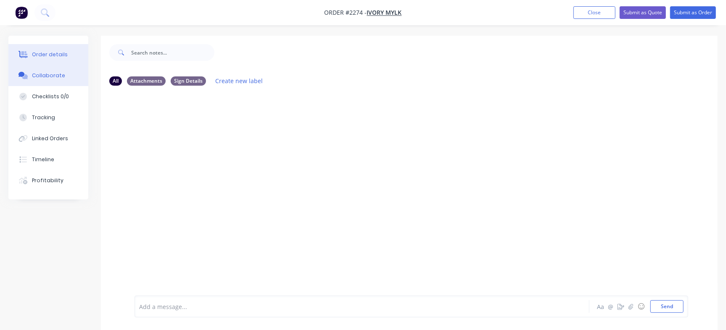
click at [61, 52] on div "Order details" at bounding box center [50, 55] width 36 height 8
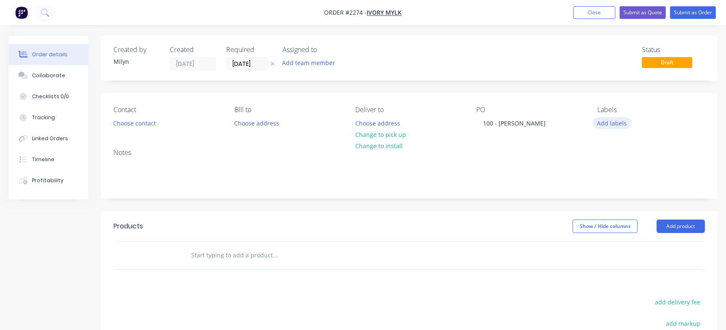
click at [615, 124] on button "Add labels" at bounding box center [612, 122] width 39 height 11
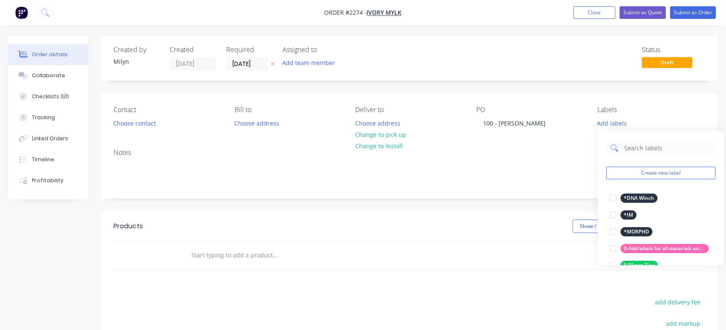
click at [639, 145] on input "text" at bounding box center [667, 148] width 88 height 17
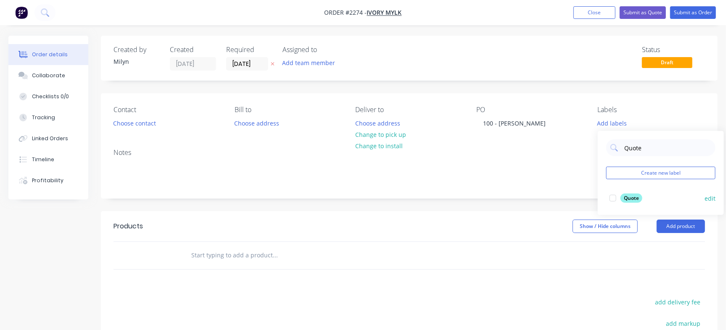
click at [614, 193] on div at bounding box center [612, 198] width 17 height 17
type input "Quote"
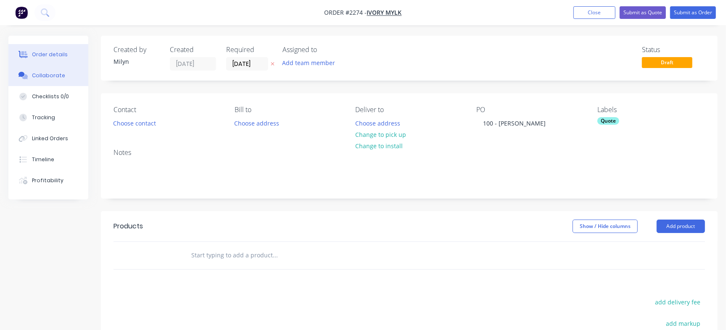
click at [55, 75] on div "Collaborate" at bounding box center [48, 76] width 33 height 8
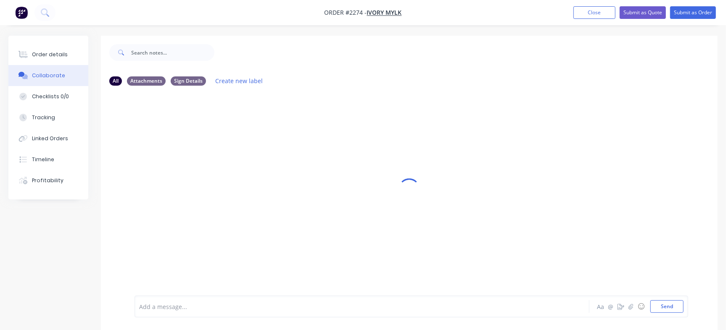
click at [208, 305] on div at bounding box center [344, 307] width 408 height 9
click at [246, 308] on div at bounding box center [344, 307] width 408 height 9
click at [292, 308] on div at bounding box center [344, 307] width 408 height 9
click at [655, 308] on button "Send" at bounding box center [666, 306] width 33 height 13
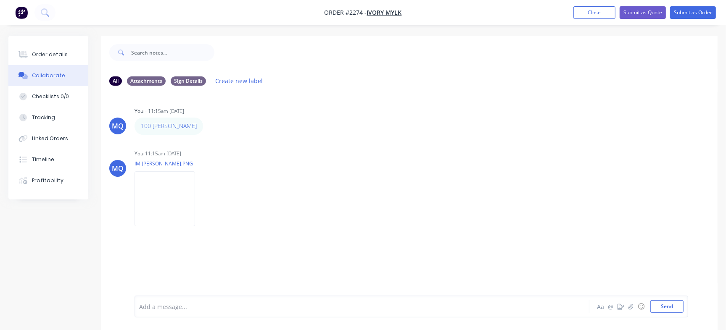
click at [224, 310] on div at bounding box center [344, 307] width 408 height 9
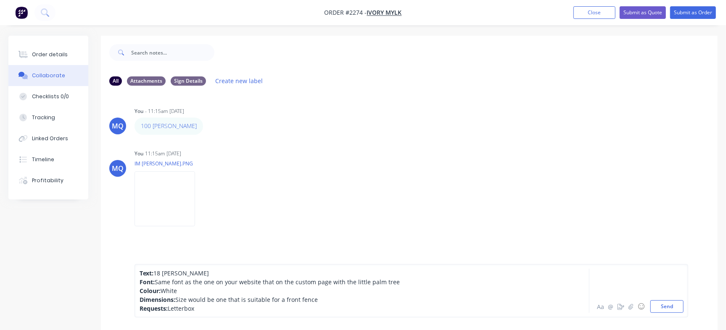
drag, startPoint x: 155, startPoint y: 283, endPoint x: 343, endPoint y: 286, distance: 187.4
click at [343, 286] on div "Font: Same font as the one on your website that on the custom page with the lit…" at bounding box center [344, 282] width 408 height 9
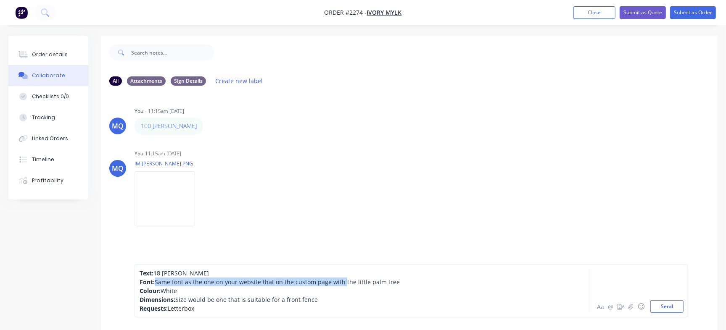
click at [193, 285] on span "Same font as the one on your website that on the custom page with the little pa…" at bounding box center [277, 282] width 245 height 8
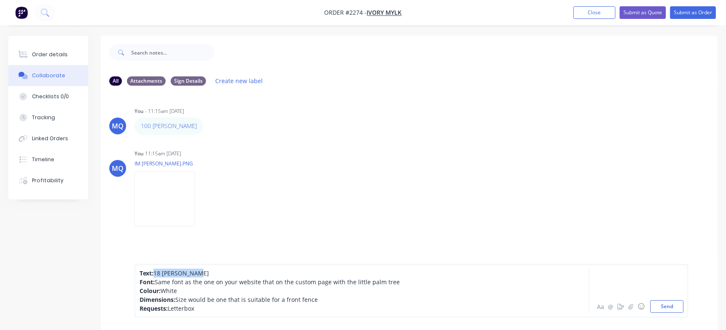
drag, startPoint x: 155, startPoint y: 272, endPoint x: 218, endPoint y: 271, distance: 62.6
click at [218, 271] on div "Text: 18 Coutts Cres" at bounding box center [344, 273] width 408 height 9
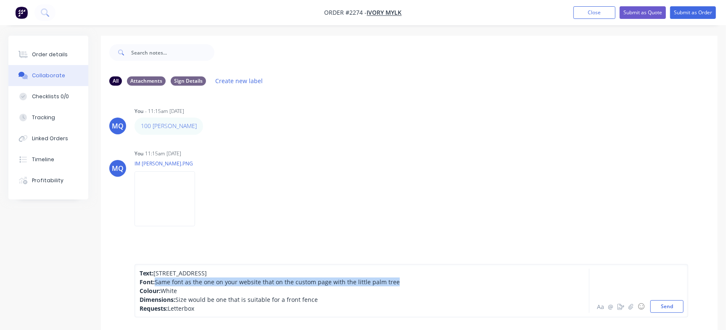
drag, startPoint x: 157, startPoint y: 280, endPoint x: 403, endPoint y: 280, distance: 245.8
click at [403, 280] on div "Font: Same font as the one on your website that on the custom page with the lit…" at bounding box center [344, 282] width 408 height 9
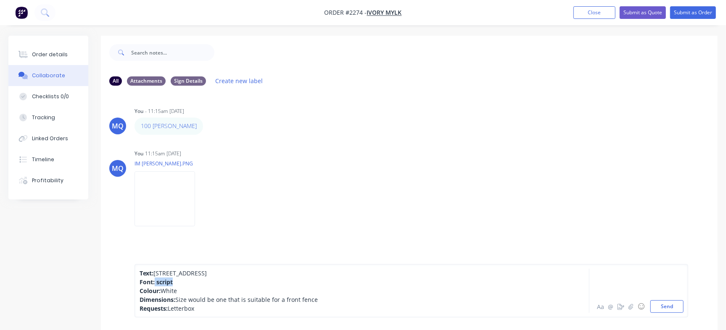
drag, startPoint x: 191, startPoint y: 285, endPoint x: 153, endPoint y: 285, distance: 37.4
click at [153, 285] on div "Font: script" at bounding box center [344, 282] width 408 height 9
click at [171, 292] on span "White" at bounding box center [169, 291] width 16 height 8
drag, startPoint x: 177, startPoint y: 300, endPoint x: 330, endPoint y: 295, distance: 153.9
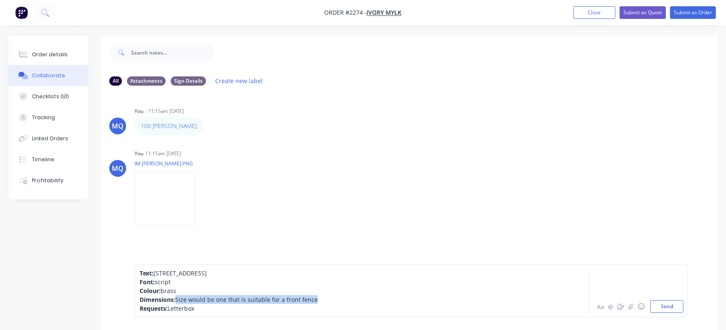
click at [330, 295] on div "Dimensions: Size would be one that is suitable for a front fence" at bounding box center [344, 299] width 408 height 9
drag, startPoint x: 221, startPoint y: 309, endPoint x: 131, endPoint y: 312, distance: 90.8
click at [131, 312] on div "Text: 32 Panorama Road Font: script Colour: brass Dimensions: Size would be one…" at bounding box center [409, 291] width 616 height 79
drag, startPoint x: 177, startPoint y: 300, endPoint x: 329, endPoint y: 300, distance: 153.0
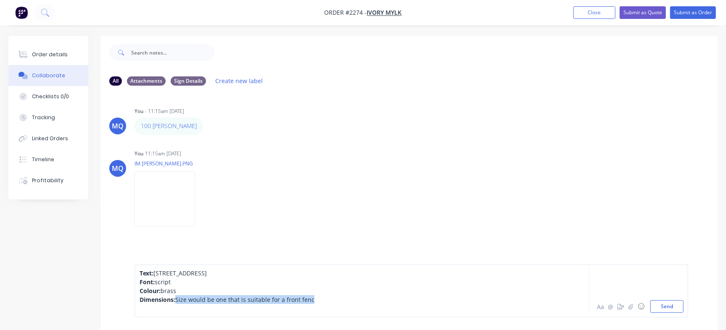
click at [329, 300] on div "Dimensions: Size would be one that is suitable for a front fenc" at bounding box center [344, 299] width 408 height 9
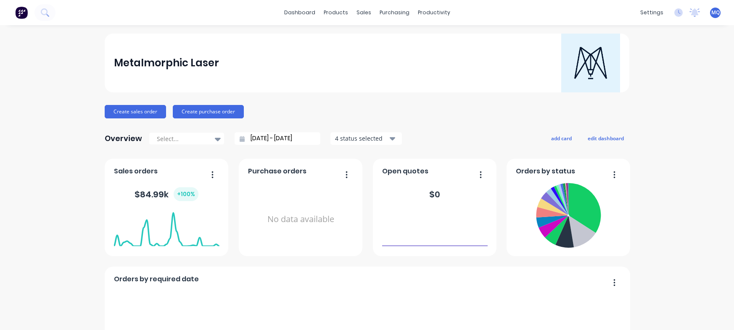
click at [361, 7] on div "sales" at bounding box center [363, 12] width 23 height 13
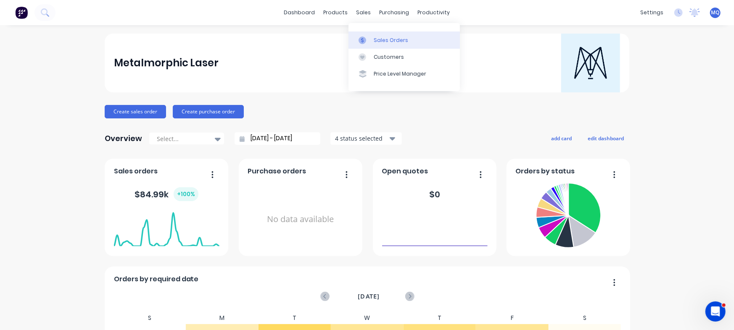
click at [378, 44] on div "Sales Orders" at bounding box center [391, 41] width 34 height 8
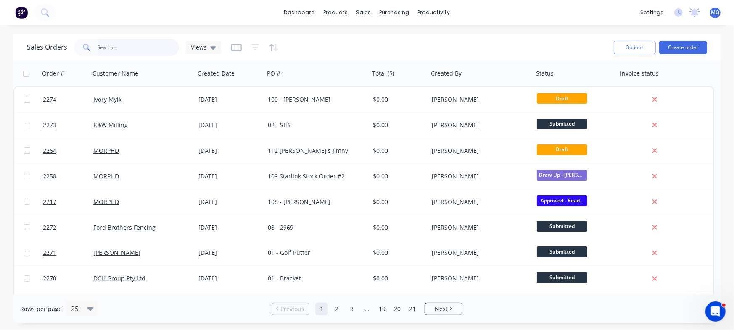
click at [121, 45] on input "text" at bounding box center [138, 47] width 82 height 17
type input "Ivory Mylk"
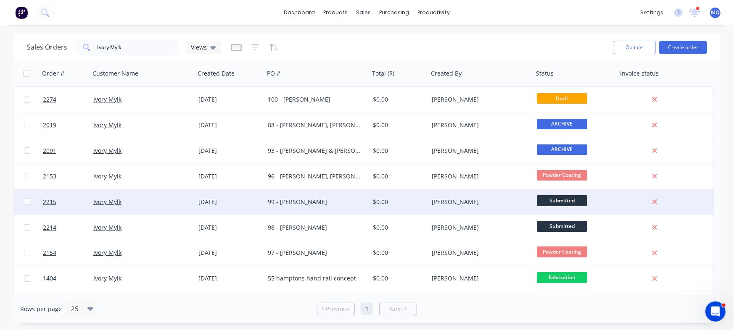
click at [284, 202] on div "99 - [PERSON_NAME]" at bounding box center [314, 202] width 93 height 8
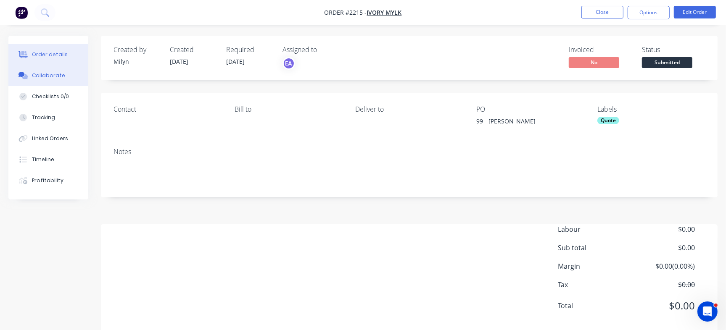
click at [47, 76] on div "Collaborate" at bounding box center [48, 76] width 33 height 8
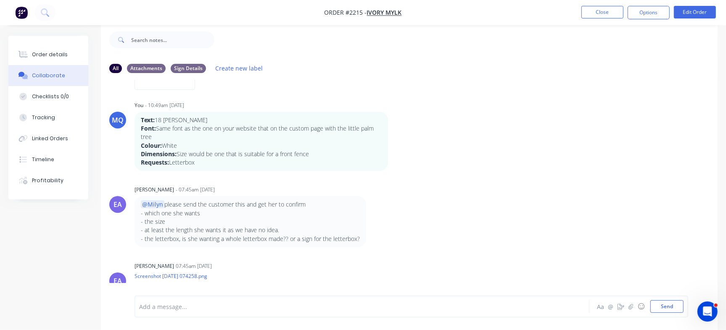
scroll to position [108, 0]
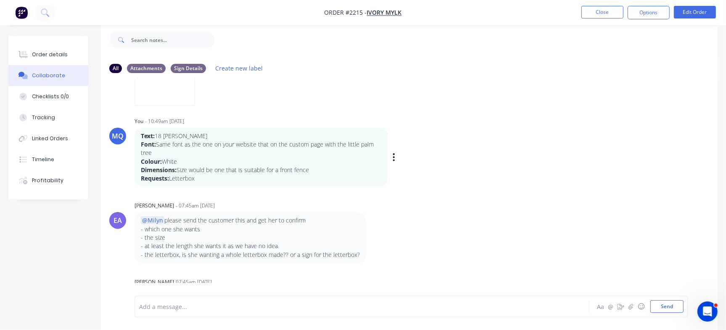
drag, startPoint x: 212, startPoint y: 179, endPoint x: 197, endPoint y: 177, distance: 15.7
click at [206, 179] on p "Requests: Letterbox" at bounding box center [261, 178] width 241 height 8
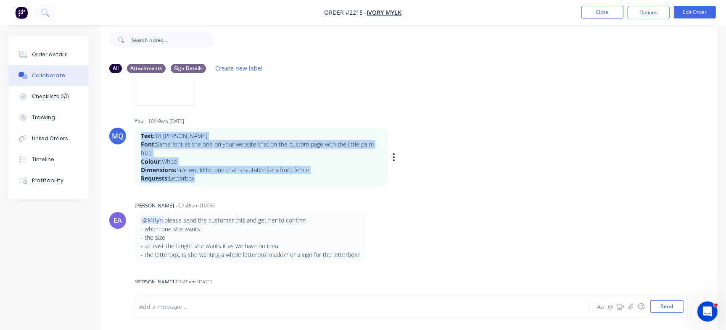
drag, startPoint x: 197, startPoint y: 177, endPoint x: 134, endPoint y: 130, distance: 78.7
click at [134, 130] on div "MQ You - 10:49am 01/09/25 Text: 18 Coutts Cres Font: Same font as the one on yo…" at bounding box center [409, 151] width 616 height 72
copy div "Text: 18 Coutts Cres Font: Same font as the one on your website that on the cus…"
click at [608, 9] on button "Close" at bounding box center [602, 12] width 42 height 13
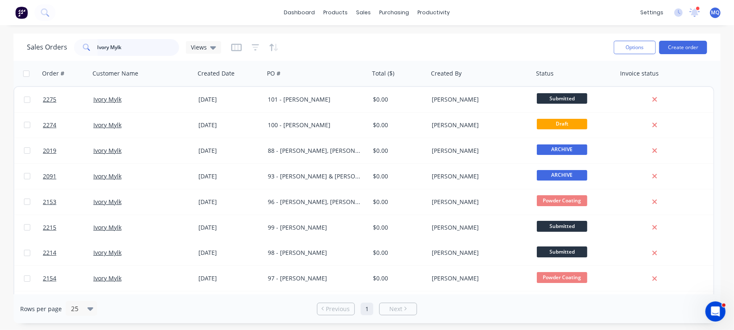
click at [153, 42] on input "Ivory Mylk" at bounding box center [138, 47] width 82 height 17
type input "I"
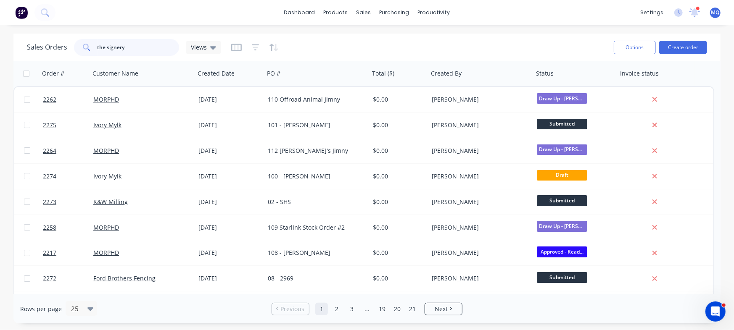
type input "the signery"
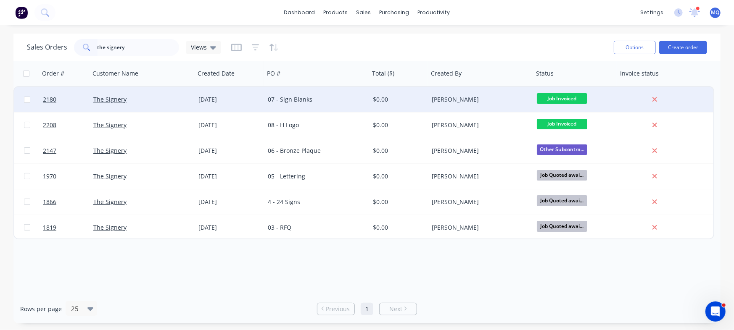
click at [314, 101] on div "07 - Sign Blanks" at bounding box center [314, 99] width 93 height 8
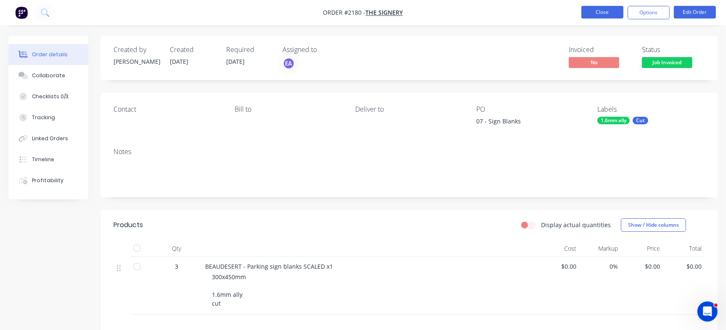
click at [610, 13] on button "Close" at bounding box center [602, 12] width 42 height 13
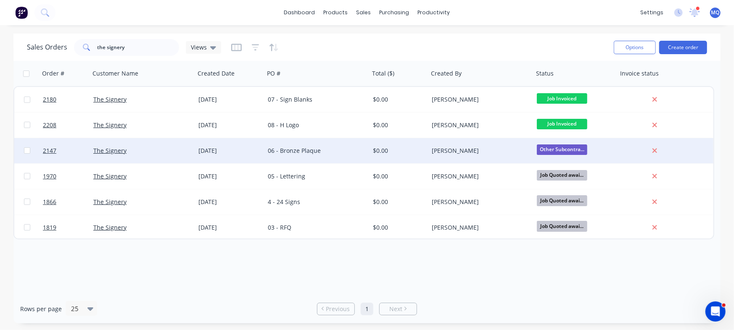
click at [382, 150] on div "$0.00" at bounding box center [398, 151] width 50 height 8
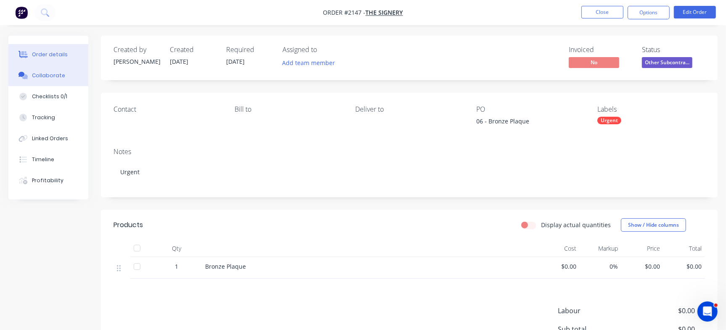
click at [48, 76] on div "Collaborate" at bounding box center [48, 76] width 33 height 8
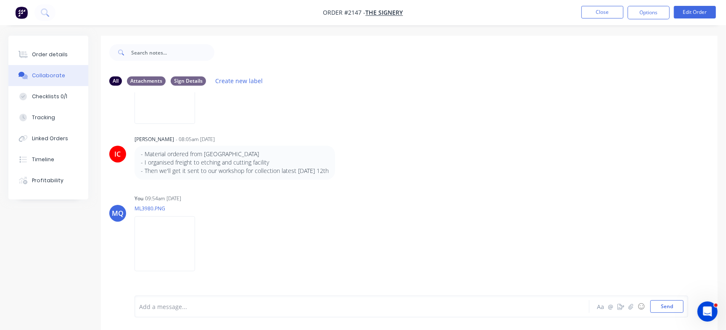
scroll to position [1226, 0]
